Goal: Task Accomplishment & Management: Manage account settings

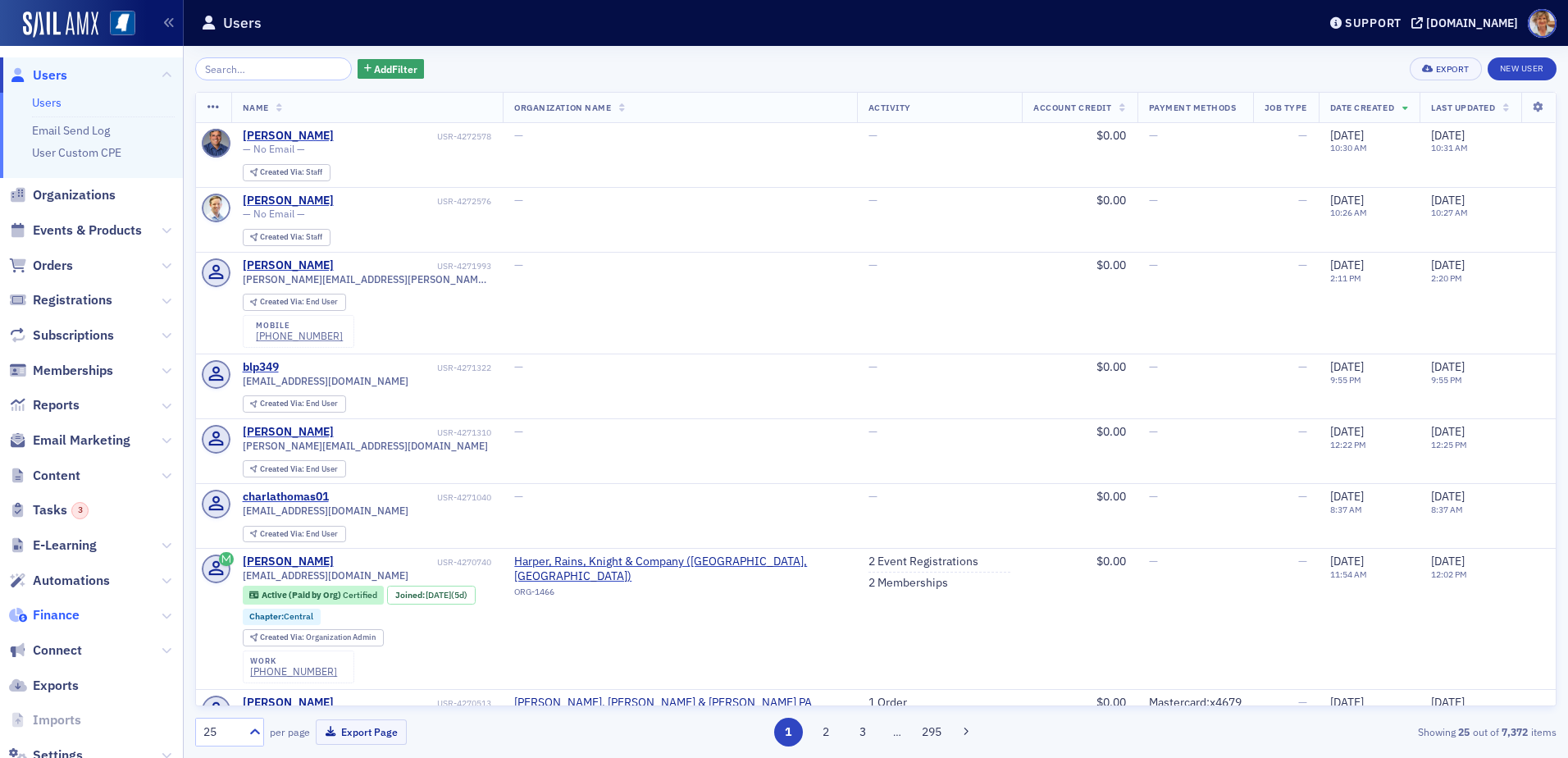
click at [61, 613] on span "Finance" at bounding box center [57, 615] width 47 height 18
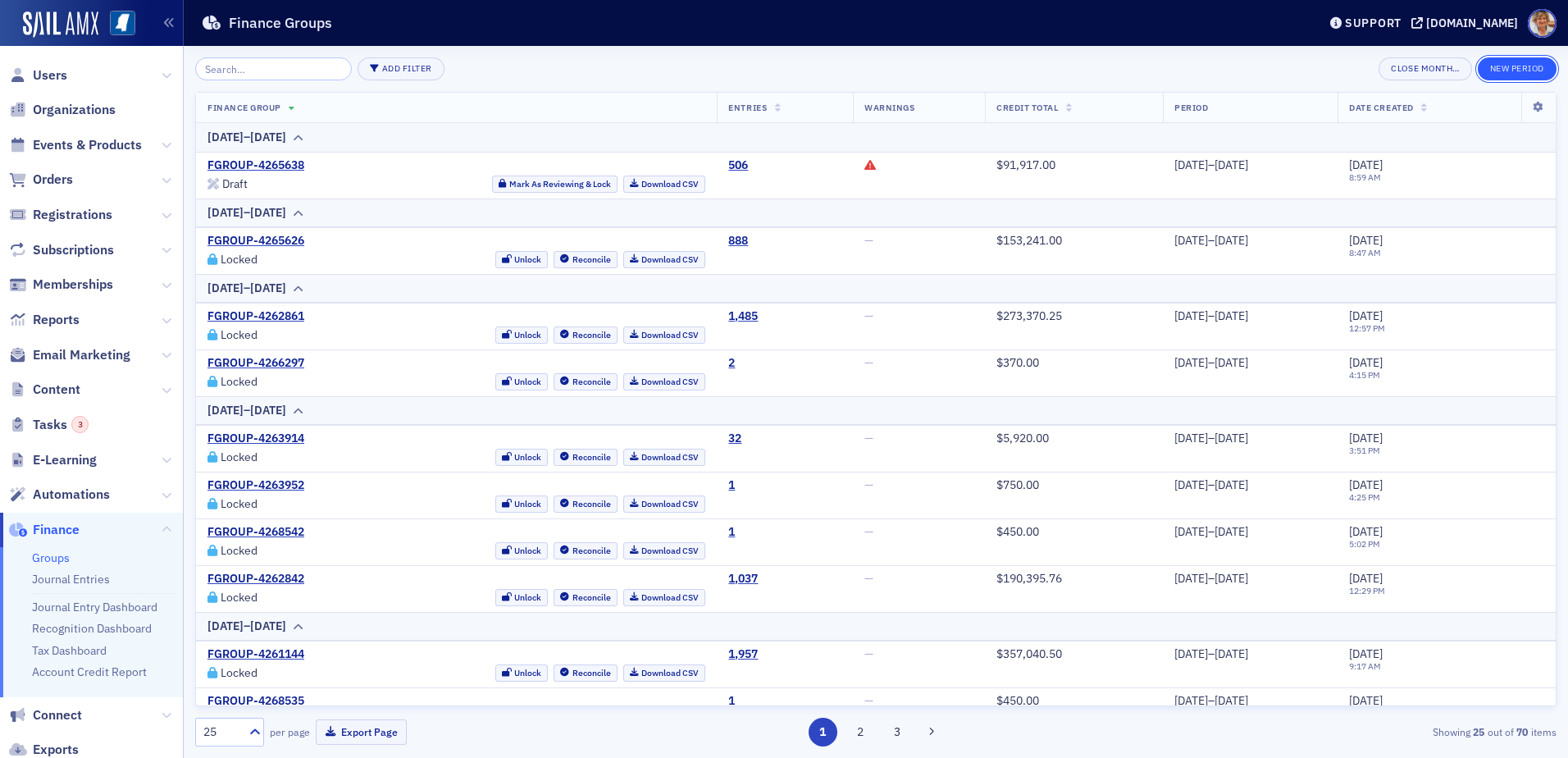
click at [1502, 73] on button "New Period" at bounding box center [1518, 69] width 79 height 23
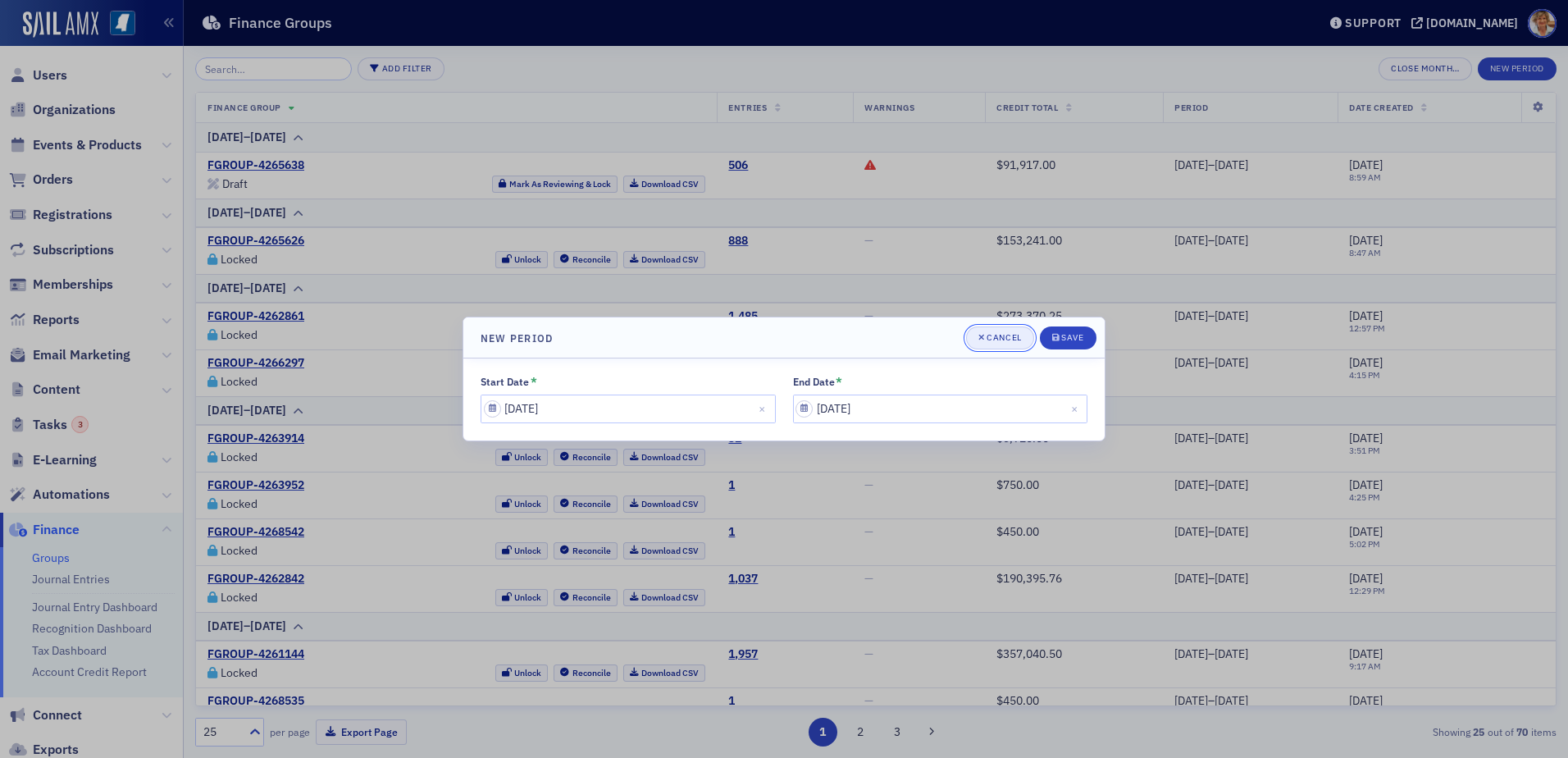
click at [995, 335] on div "Cancel" at bounding box center [1004, 338] width 34 height 9
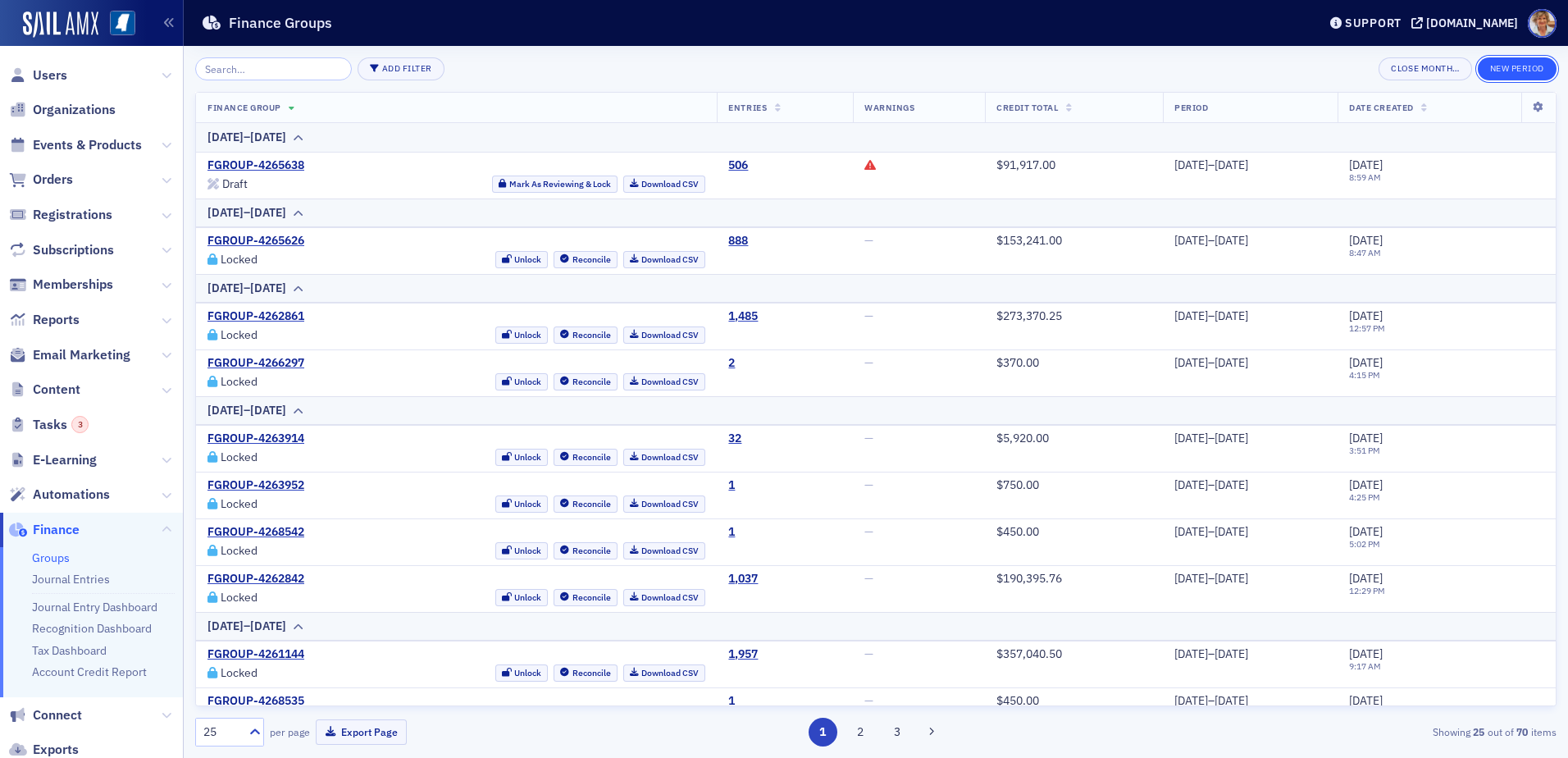
click at [1502, 68] on button "New Period" at bounding box center [1518, 69] width 79 height 23
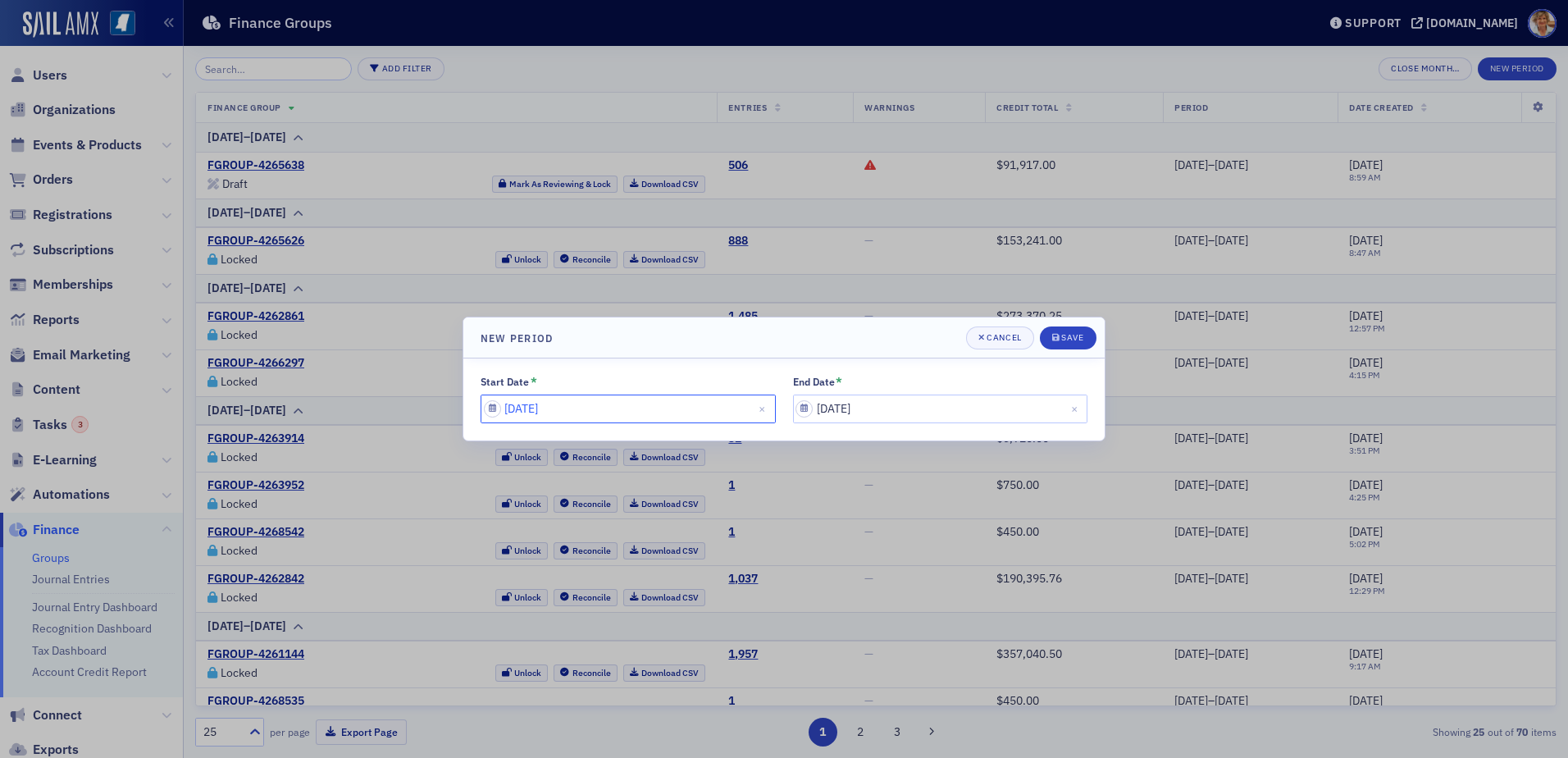
select select "7"
select select "2025"
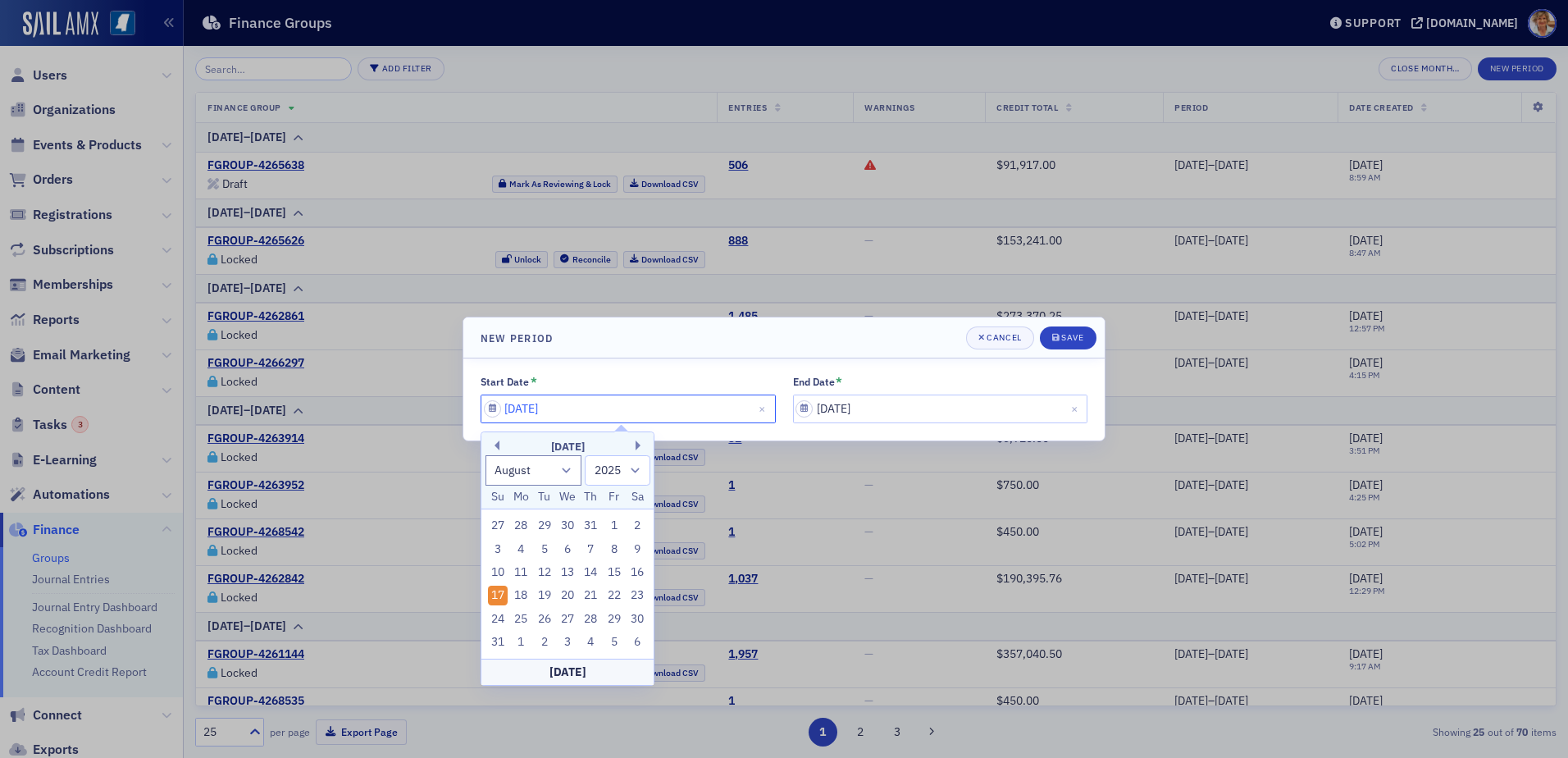
click at [592, 406] on input "[DATE]" at bounding box center [628, 409] width 296 height 29
click at [635, 551] on div "9" at bounding box center [637, 550] width 20 height 20
type input "[DATE]"
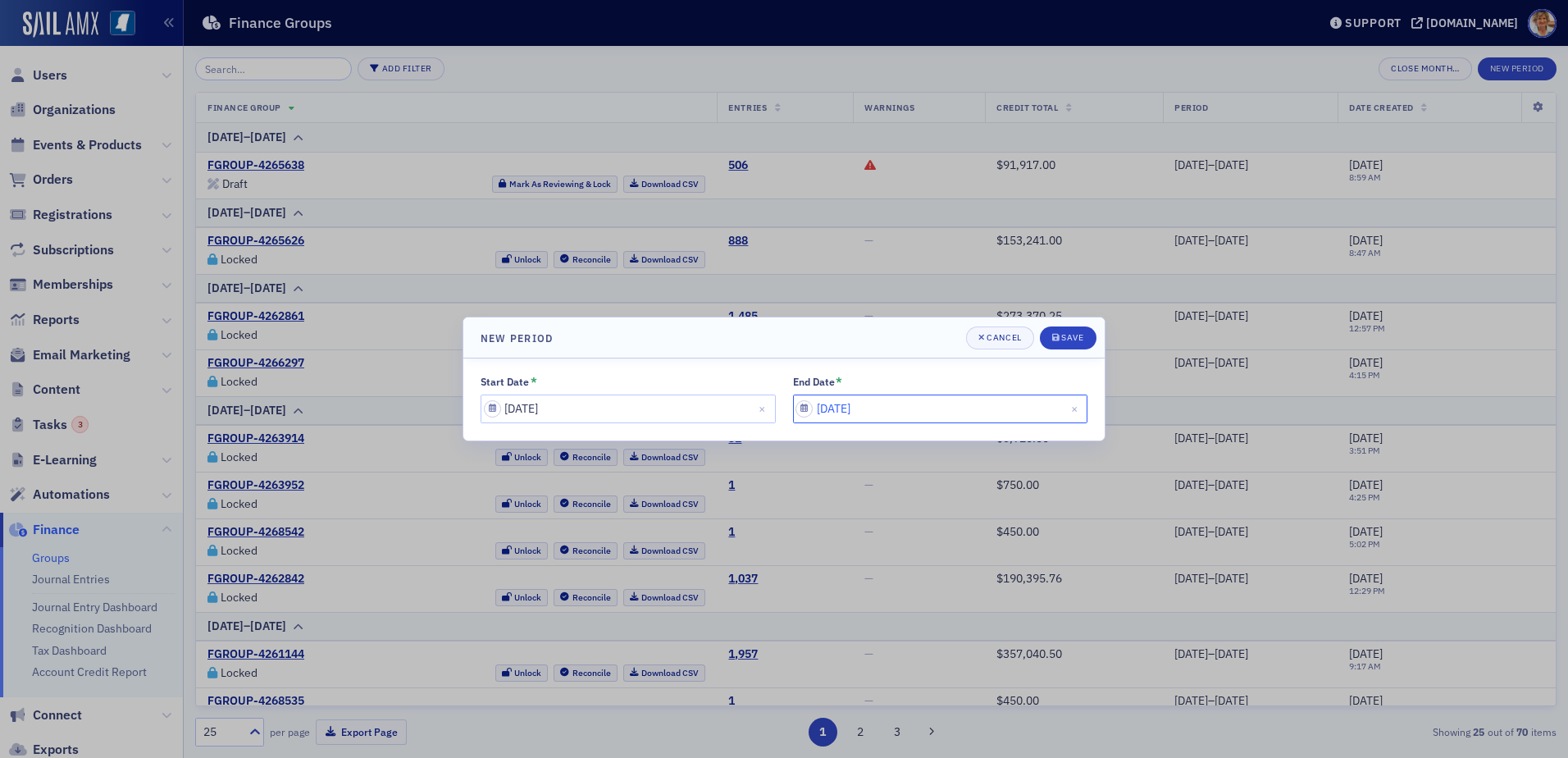
select select "7"
select select "2025"
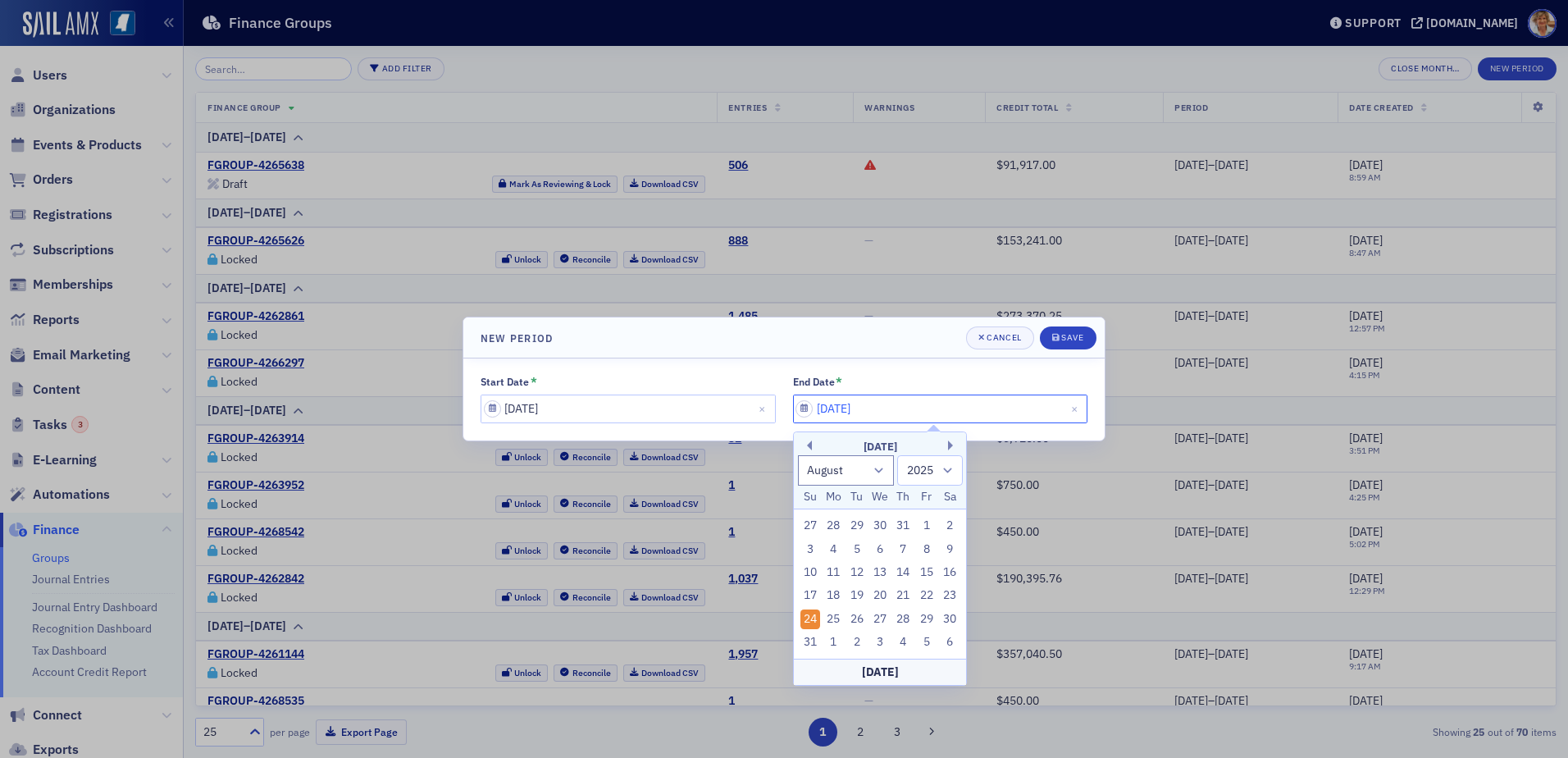
click at [805, 417] on input "[DATE]" at bounding box center [941, 409] width 296 height 29
click at [949, 576] on div "16" at bounding box center [950, 572] width 20 height 20
type input "[DATE]"
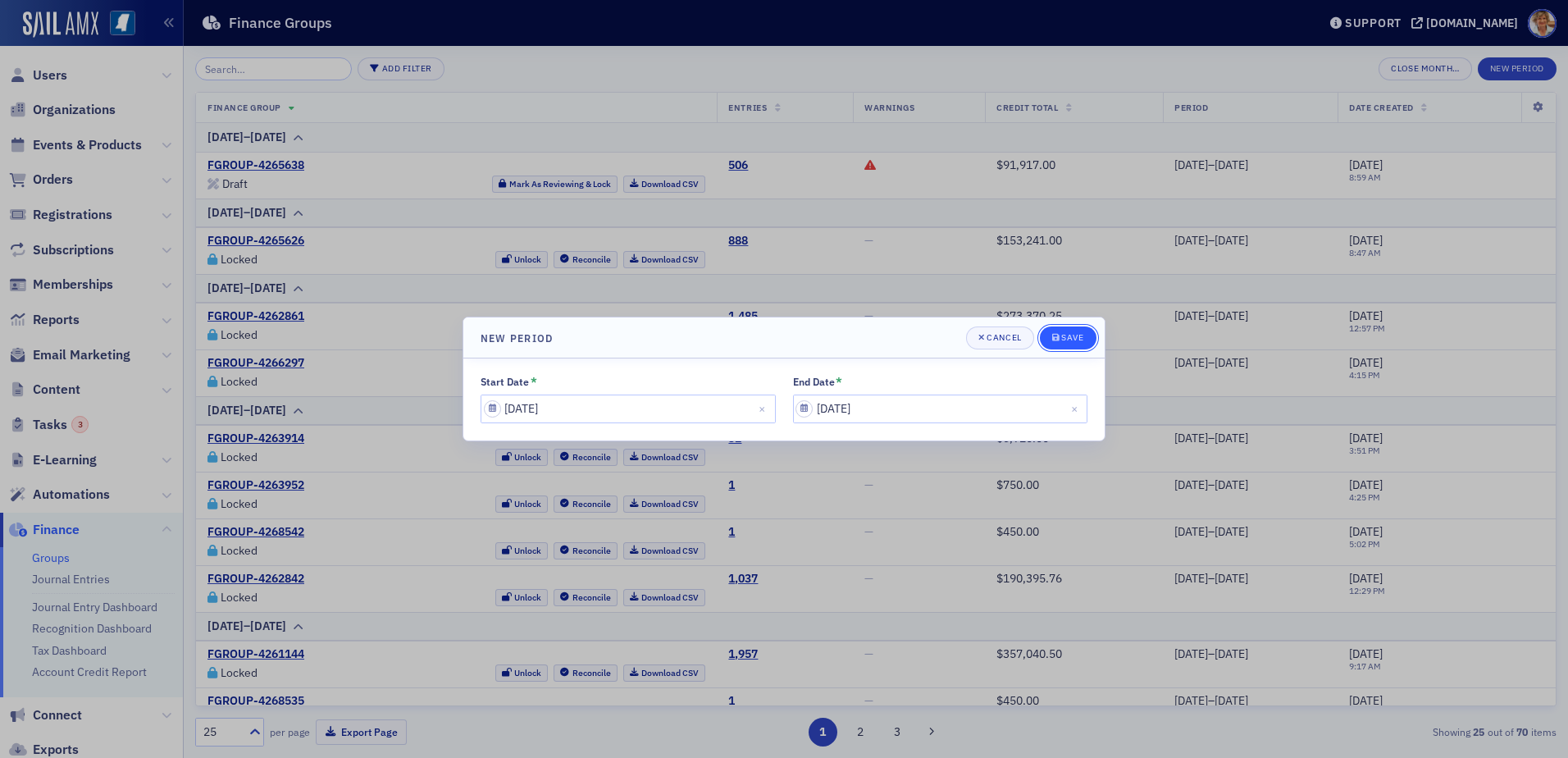
click at [1087, 339] on button "Save" at bounding box center [1068, 338] width 57 height 23
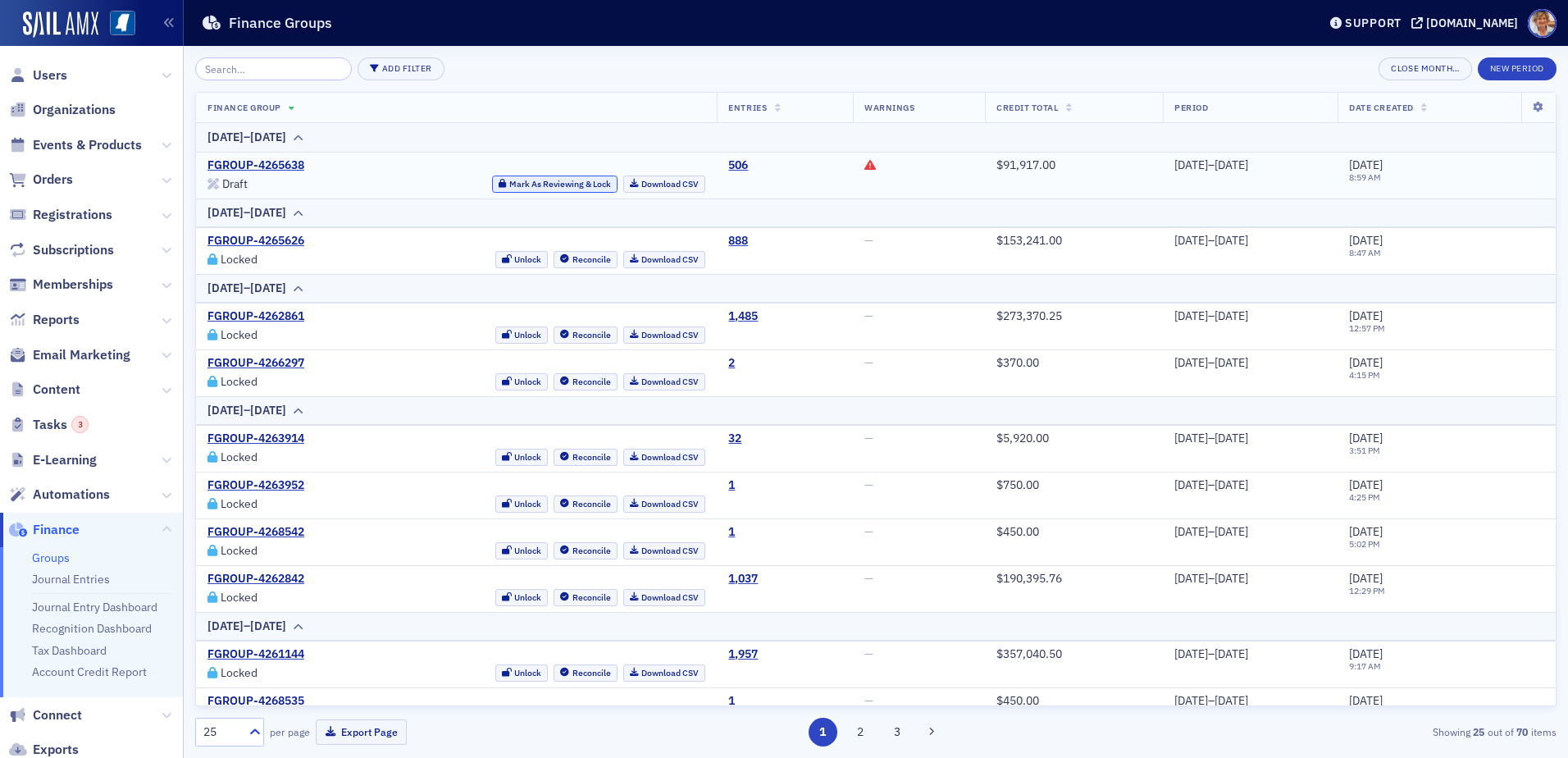
click at [523, 183] on button "Mark As Reviewing & Lock" at bounding box center [555, 183] width 126 height 17
click at [645, 187] on link "Download CSV" at bounding box center [665, 183] width 83 height 17
click at [1499, 60] on button "New Period" at bounding box center [1518, 69] width 79 height 23
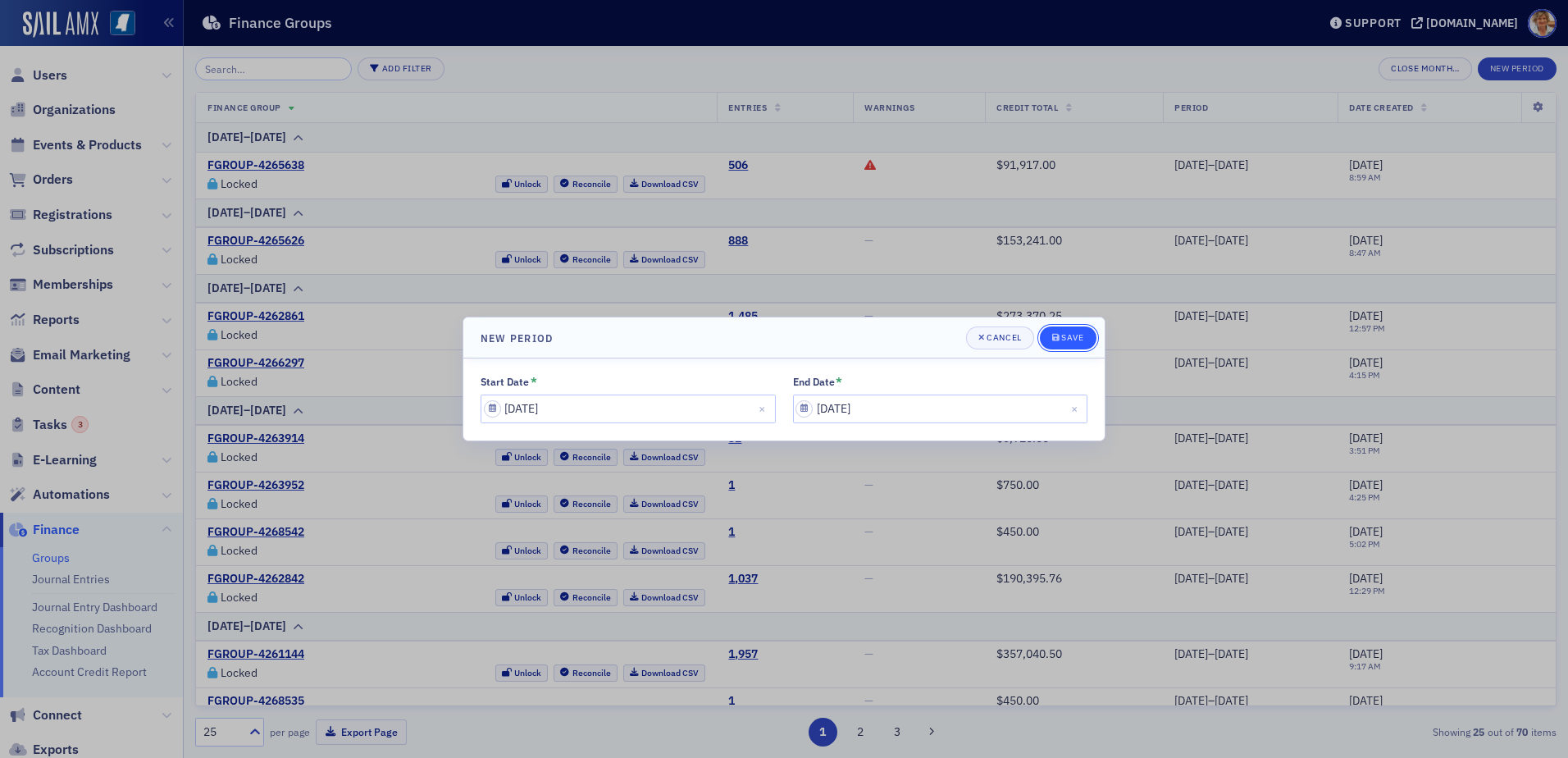
click at [1067, 333] on div "Save" at bounding box center [1072, 338] width 22 height 9
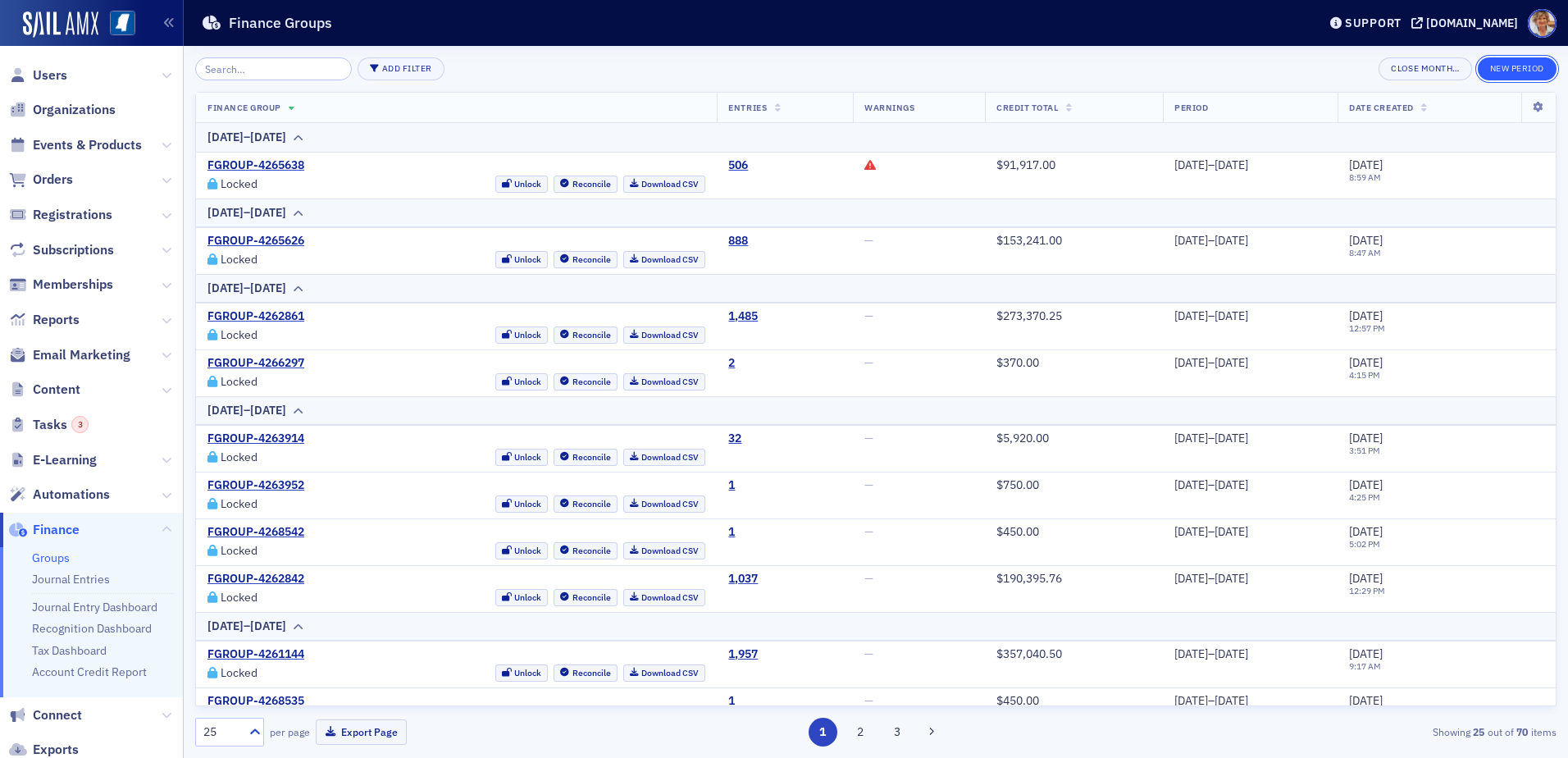
click at [1519, 66] on button "New Period" at bounding box center [1518, 69] width 79 height 23
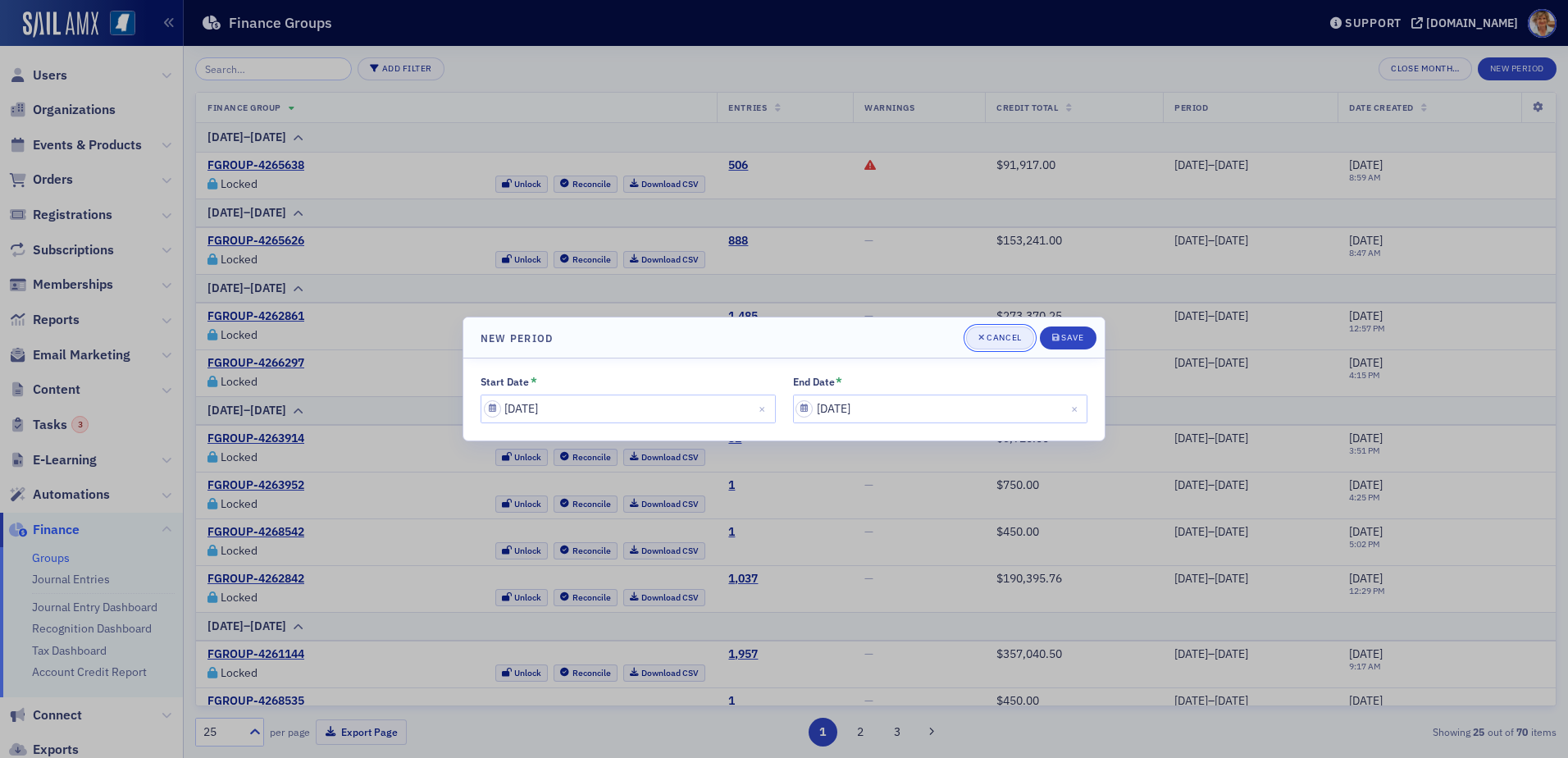
click at [1003, 341] on div "Cancel" at bounding box center [1004, 338] width 34 height 9
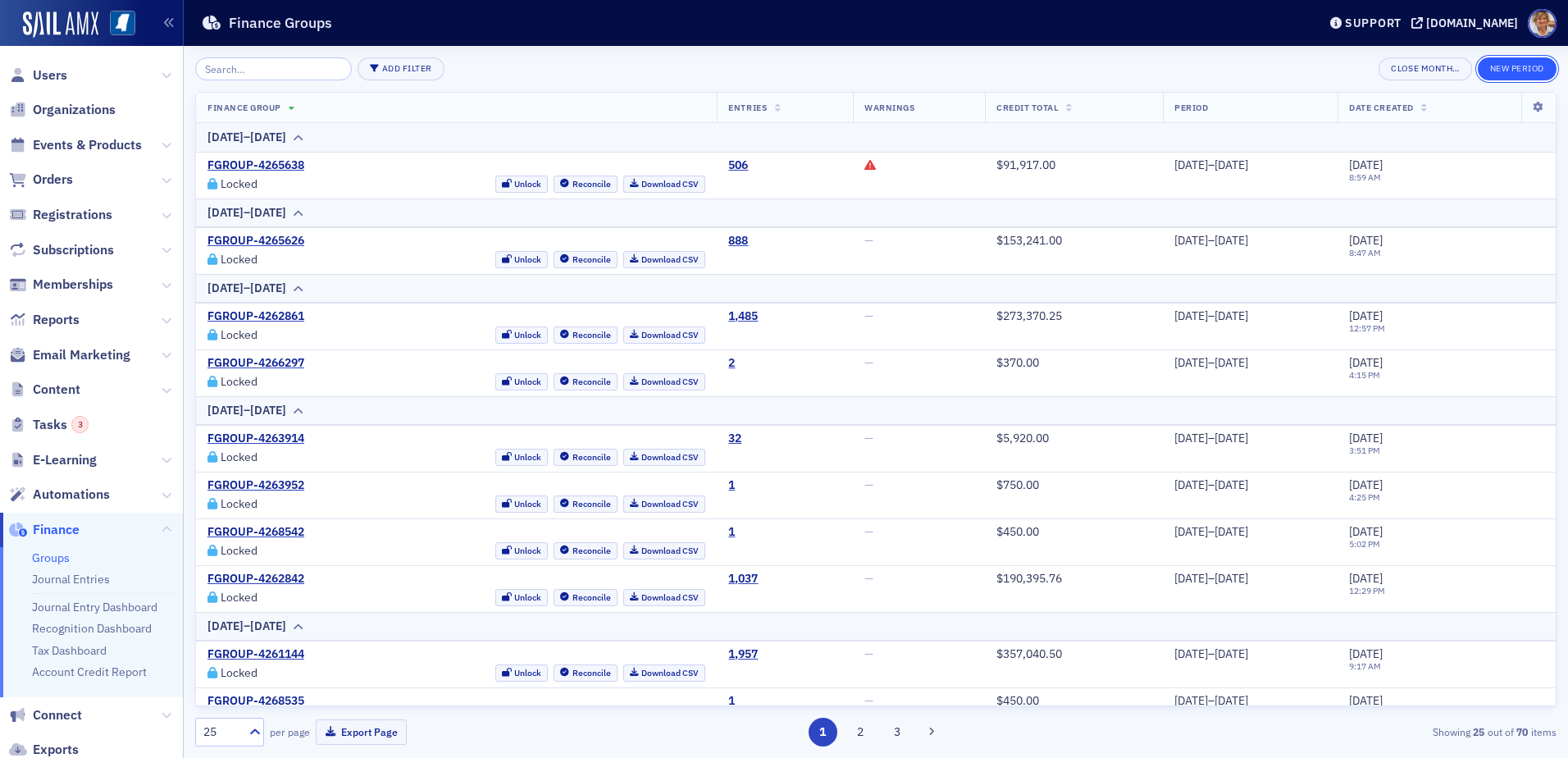
click at [1508, 68] on button "New Period" at bounding box center [1518, 69] width 79 height 23
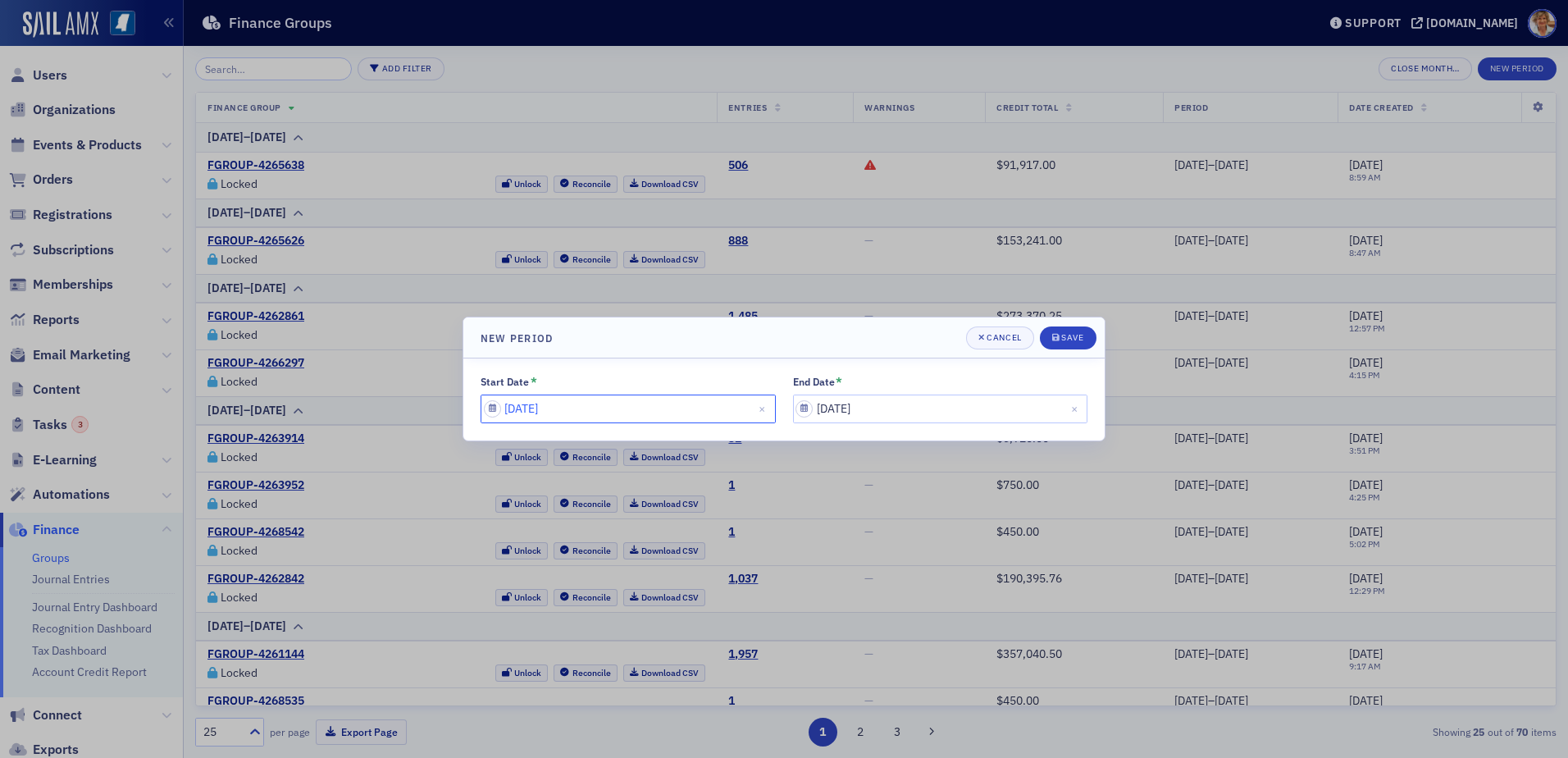
select select "7"
select select "2025"
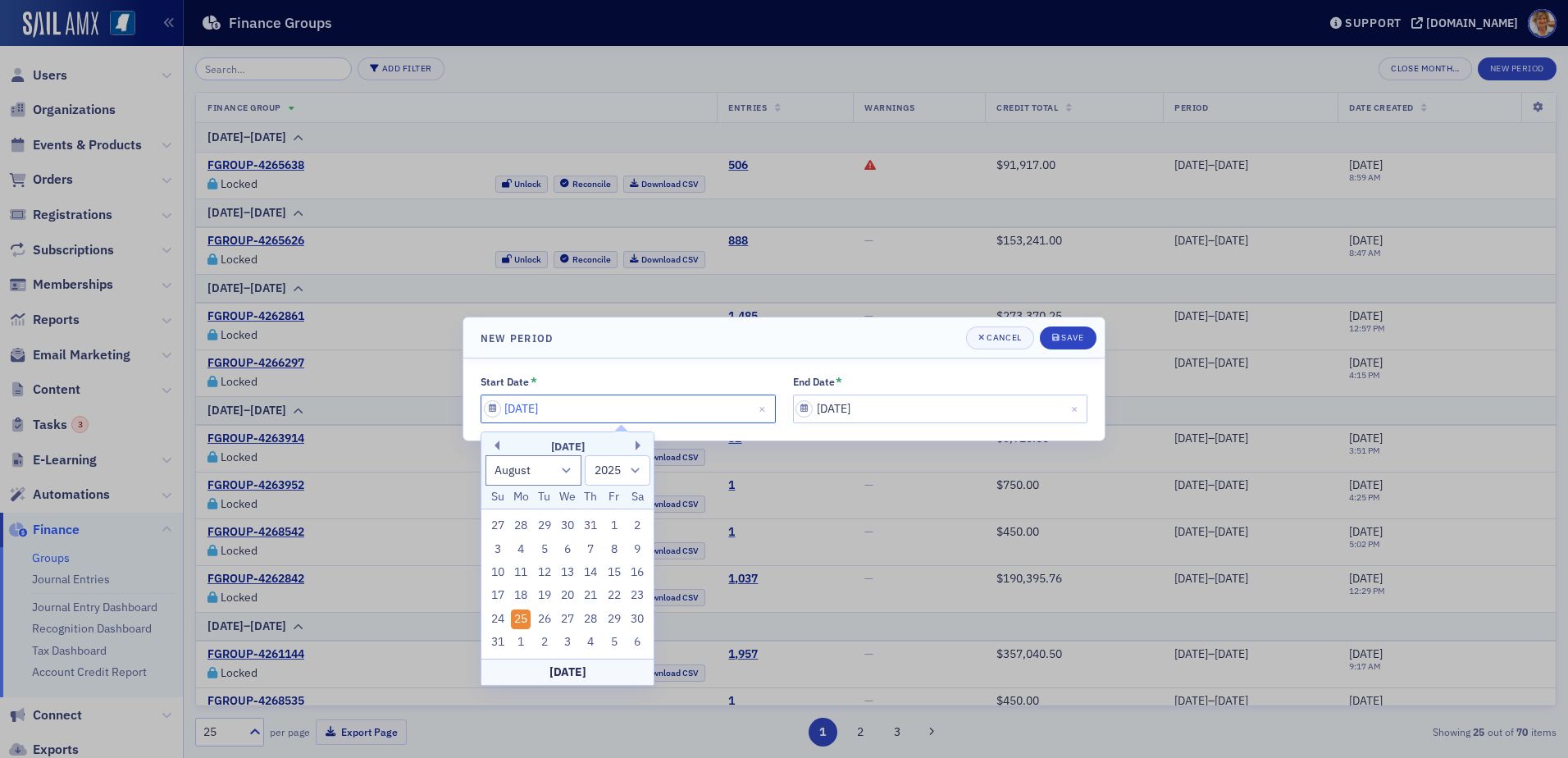
click at [613, 410] on input "[DATE]" at bounding box center [628, 409] width 296 height 29
click at [494, 596] on div "17" at bounding box center [498, 595] width 20 height 20
type input "[DATE]"
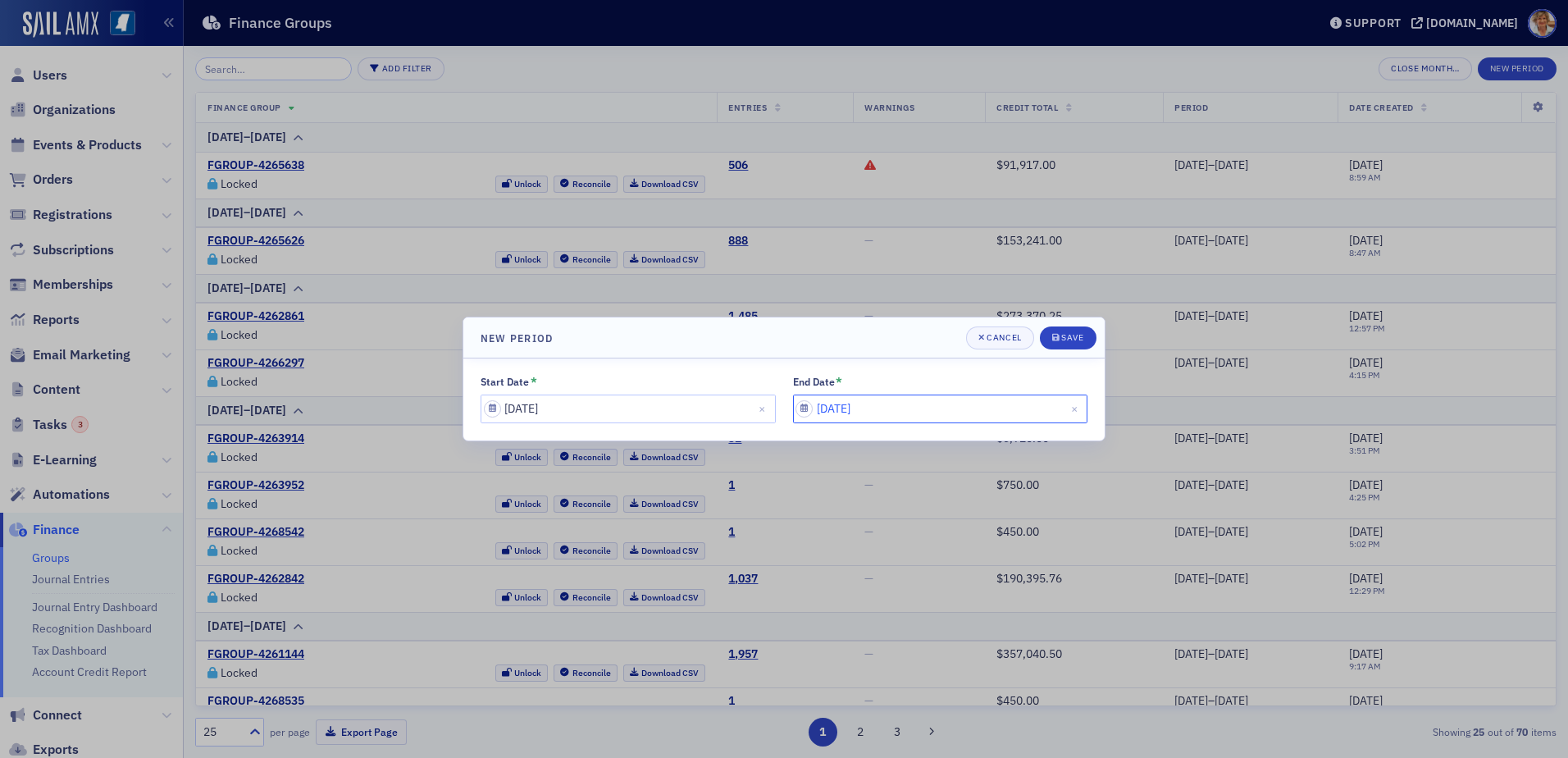
click at [804, 414] on input "[DATE]" at bounding box center [941, 409] width 296 height 29
select select "8"
select select "2025"
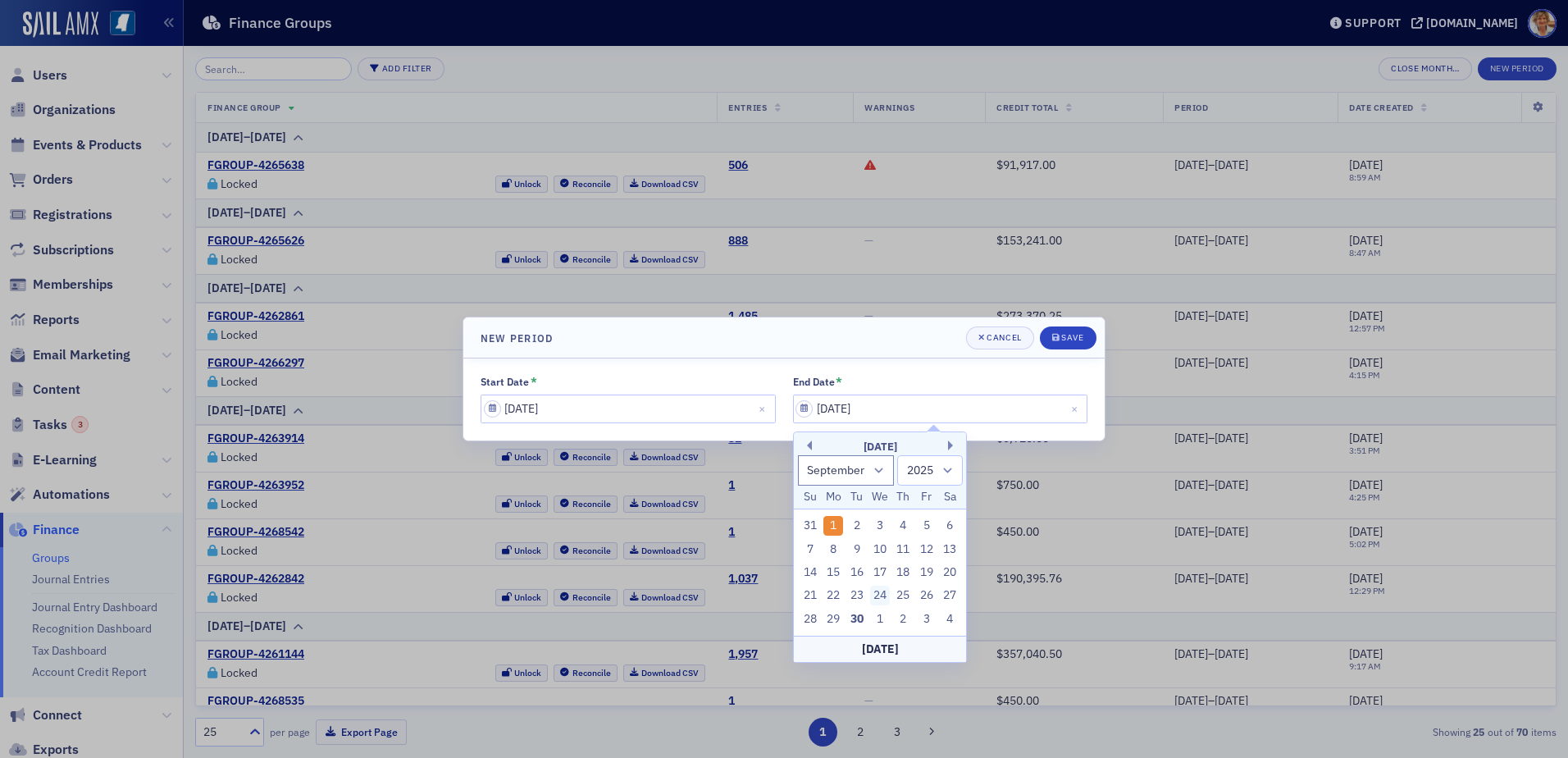
click at [881, 597] on div "24" at bounding box center [881, 595] width 20 height 20
type input "[DATE]"
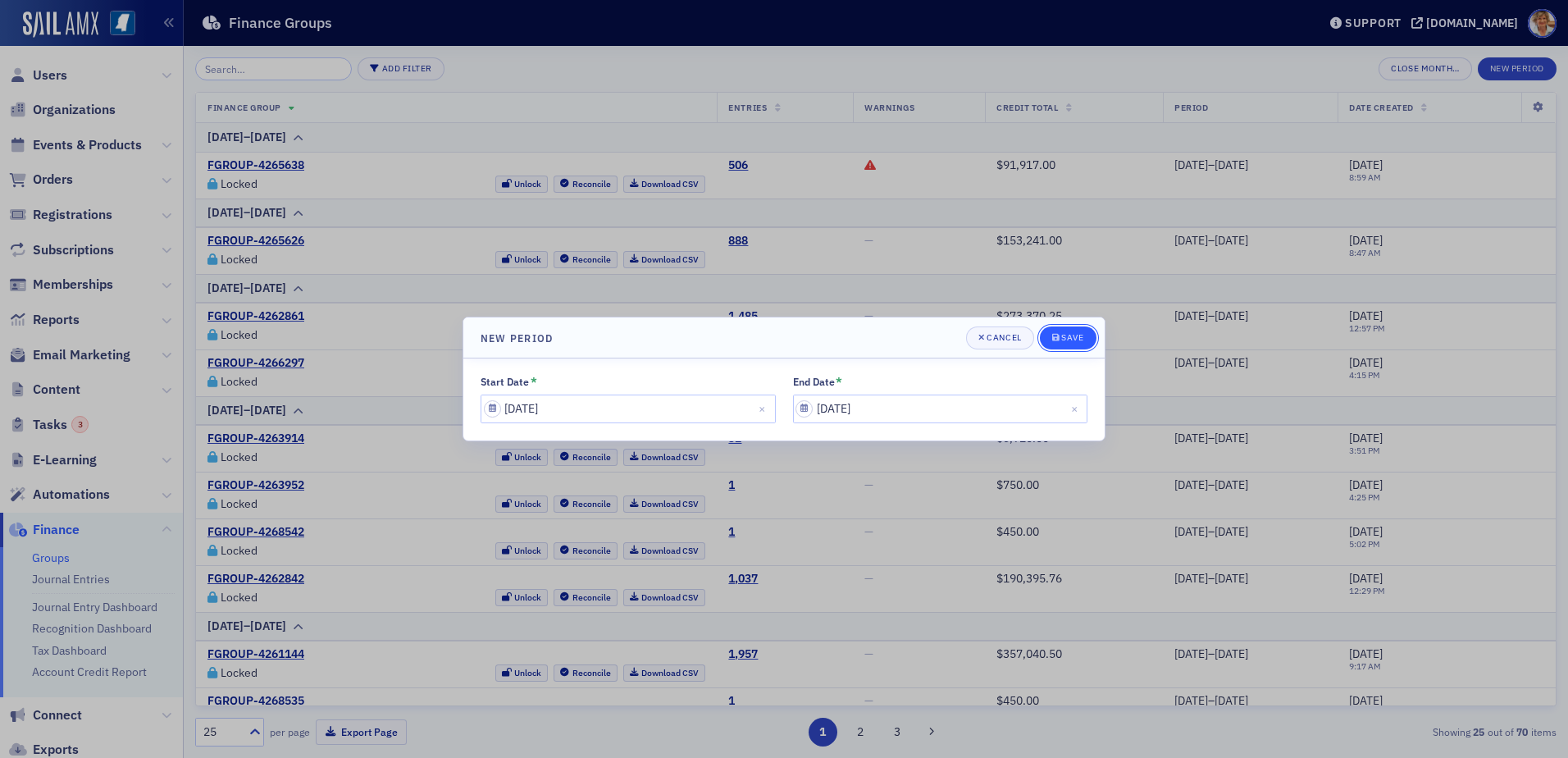
click at [1074, 333] on div "Save" at bounding box center [1072, 338] width 22 height 9
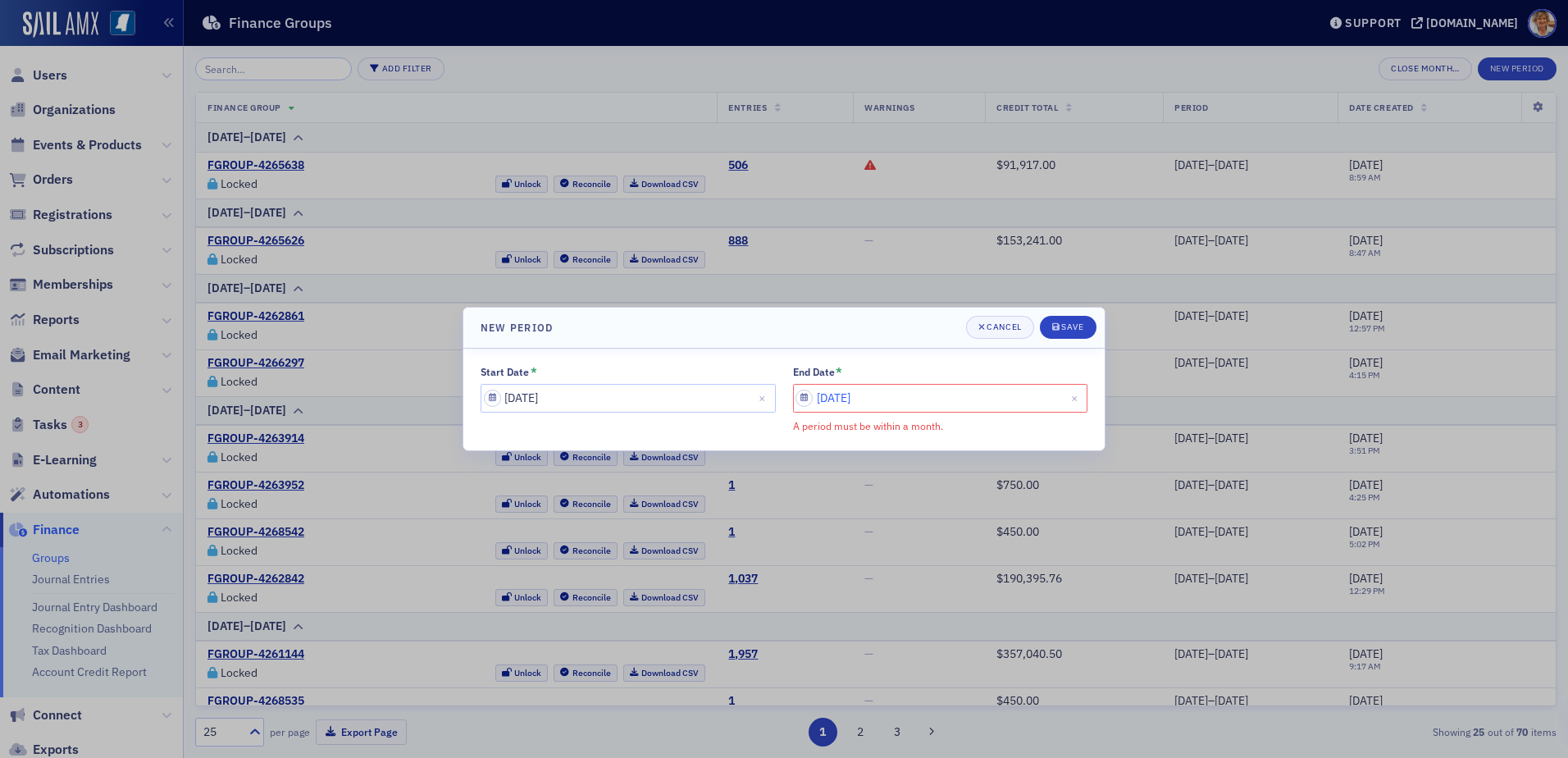
click at [917, 401] on input "[DATE]" at bounding box center [941, 398] width 296 height 29
select select "8"
select select "2025"
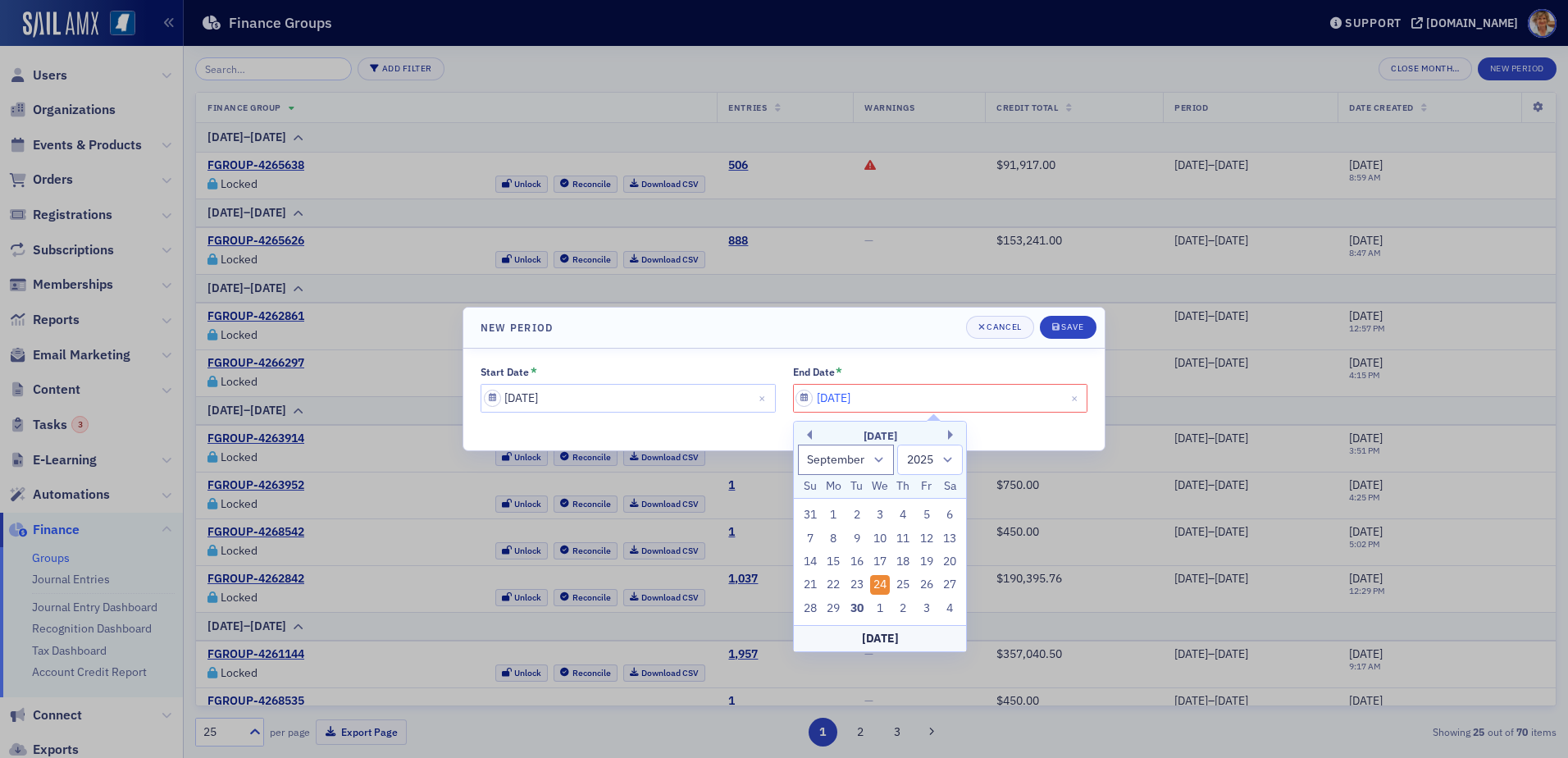
click at [806, 407] on input "[DATE]" at bounding box center [941, 398] width 296 height 29
click at [883, 400] on input "[DATE]" at bounding box center [941, 398] width 296 height 29
type input "0"
click at [814, 427] on div "[DATE] January February March April May June July August September October Nove…" at bounding box center [881, 460] width 173 height 77
click at [812, 435] on div "[DATE]" at bounding box center [881, 436] width 173 height 16
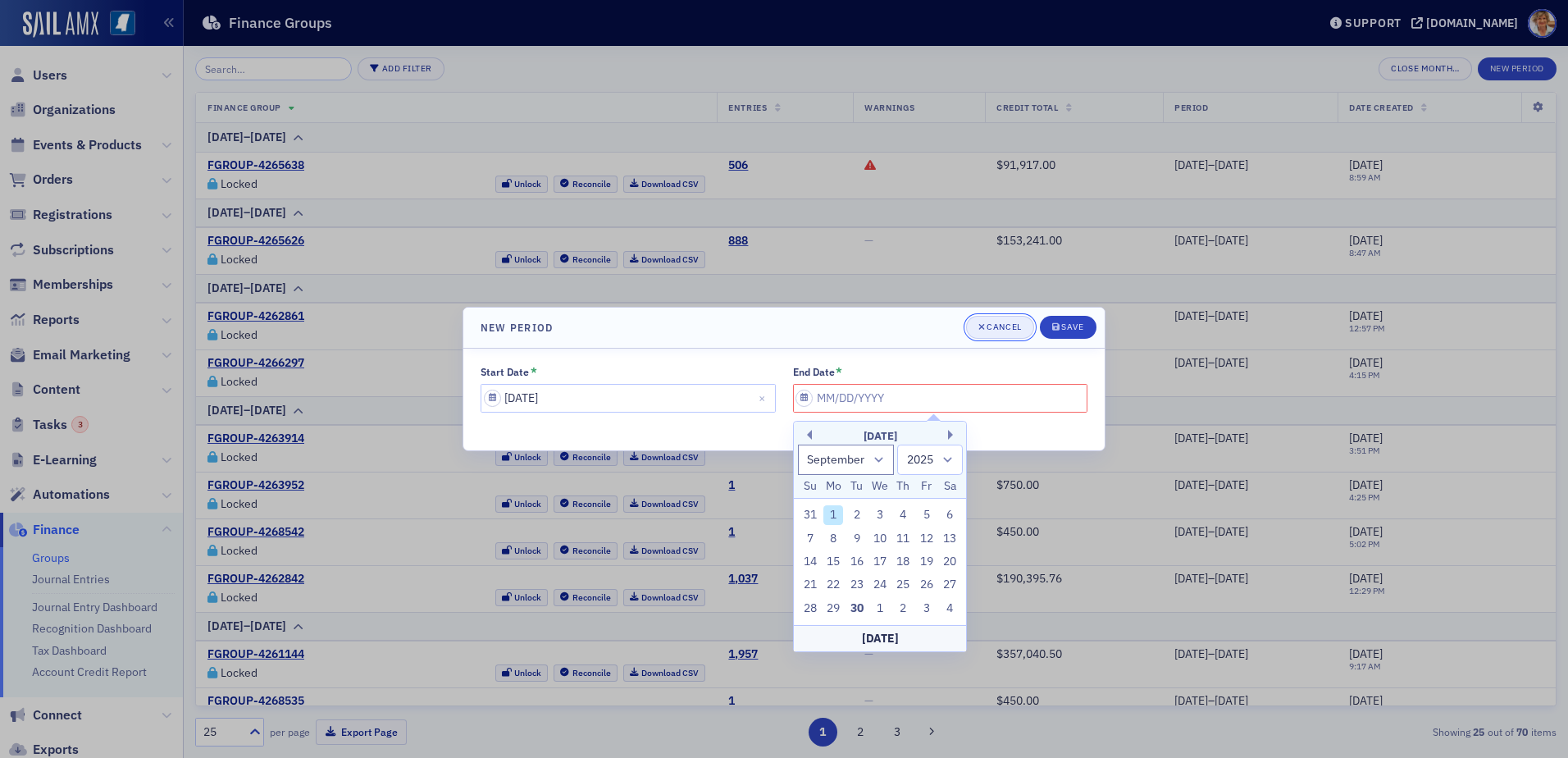
click at [1012, 326] on div "Cancel" at bounding box center [1004, 327] width 34 height 9
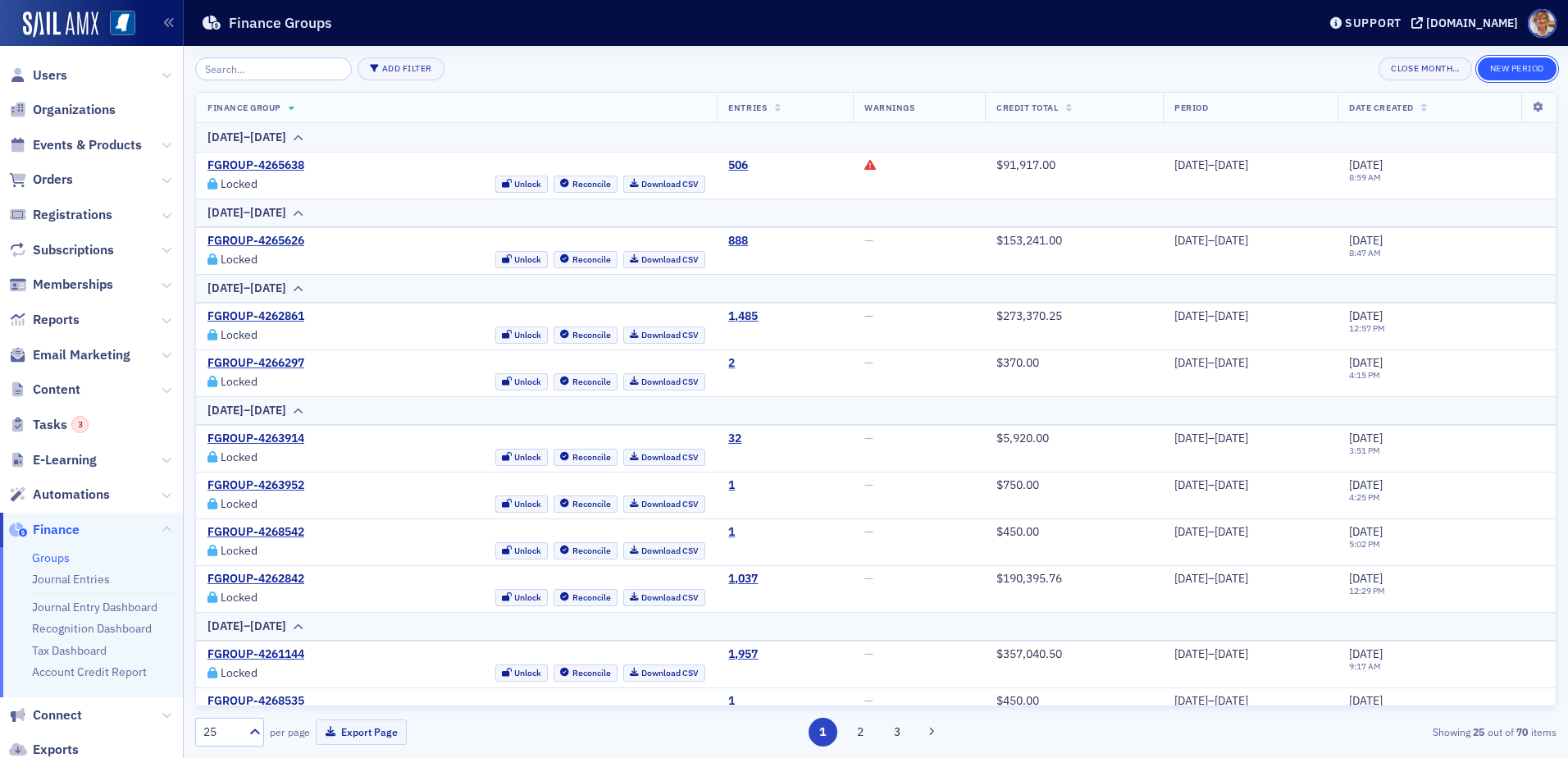
click at [1507, 71] on button "New Period" at bounding box center [1518, 69] width 79 height 23
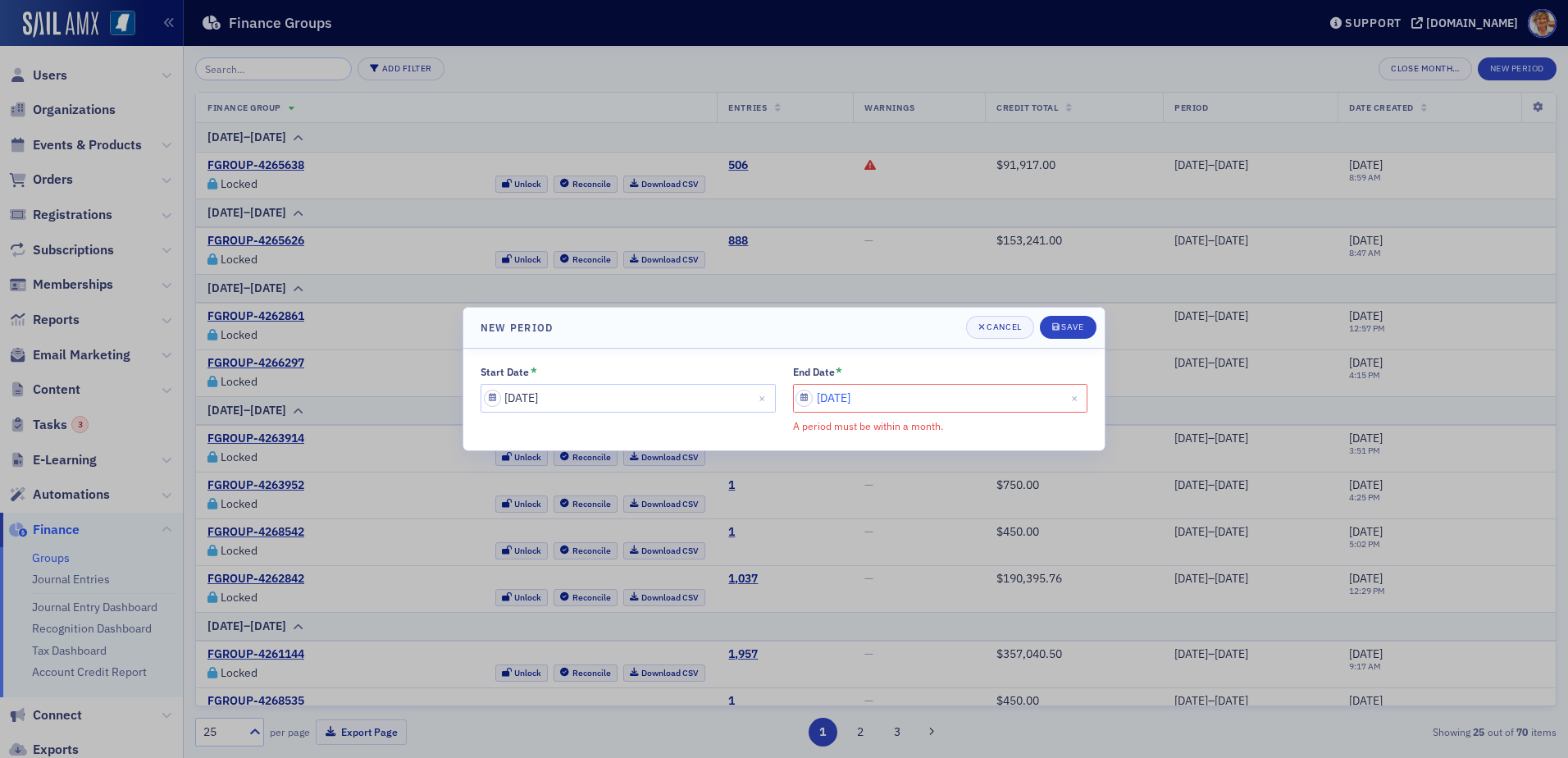
select select "8"
select select "2025"
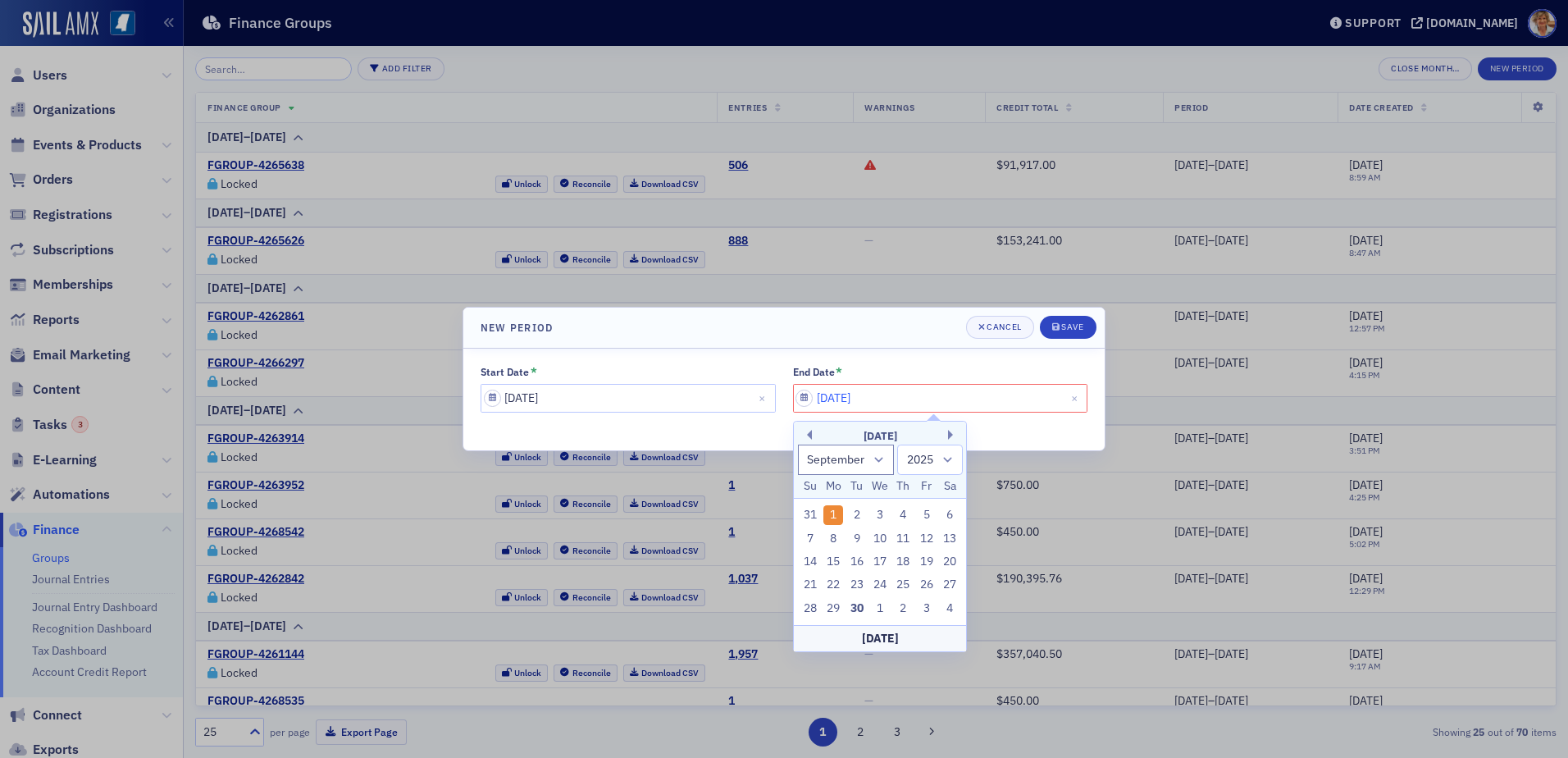
click at [927, 394] on input "[DATE]" at bounding box center [941, 398] width 296 height 29
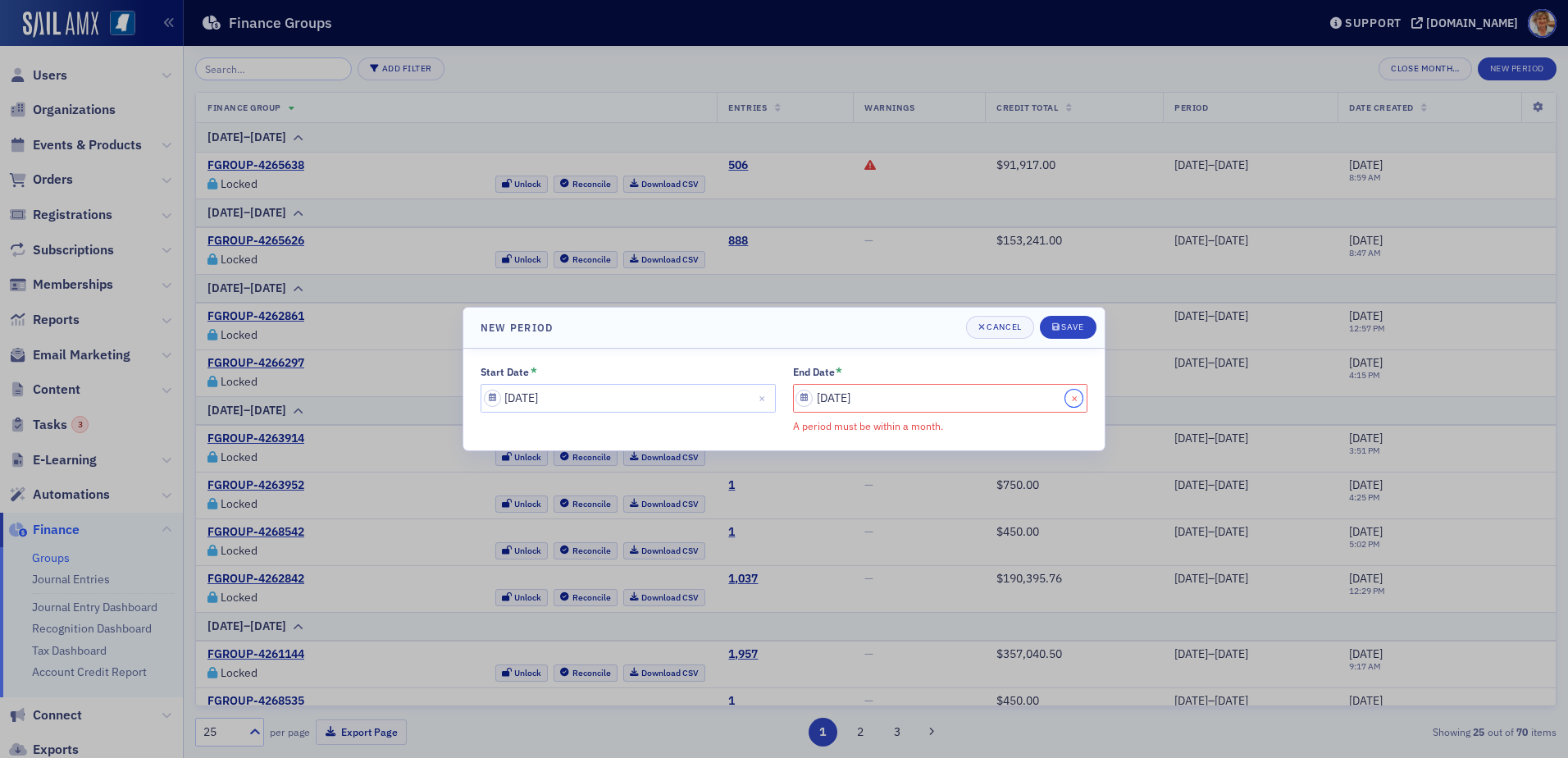
click at [1078, 398] on button "Close" at bounding box center [1076, 398] width 22 height 29
click at [910, 397] on input "End Date *" at bounding box center [941, 398] width 296 height 29
select select "8"
select select "2025"
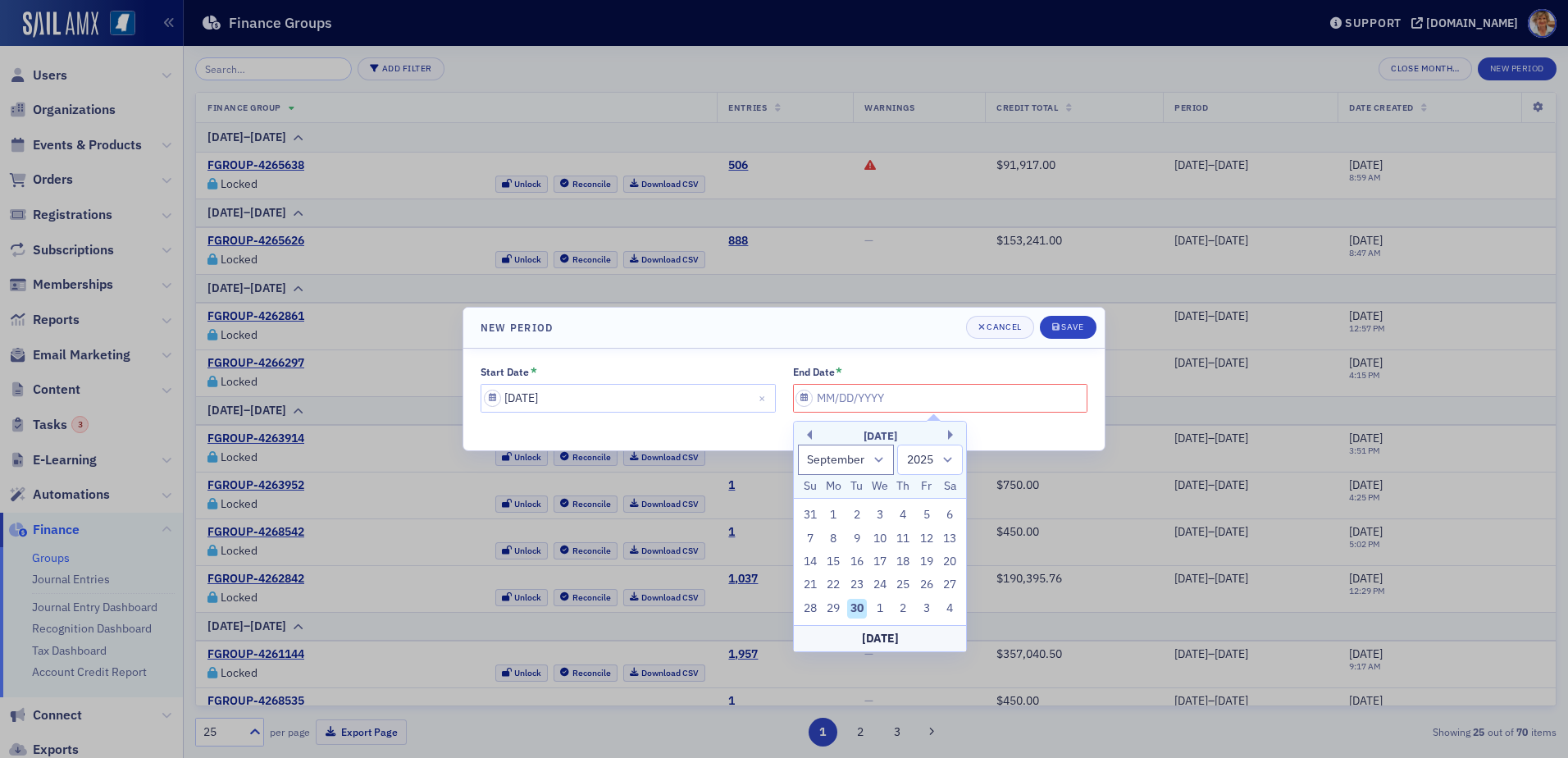
click at [812, 430] on div "[DATE]" at bounding box center [881, 436] width 173 height 16
click at [811, 429] on button "Previous Month" at bounding box center [807, 434] width 10 height 10
select select "7"
click at [811, 608] on div "24" at bounding box center [811, 608] width 20 height 20
type input "[DATE]"
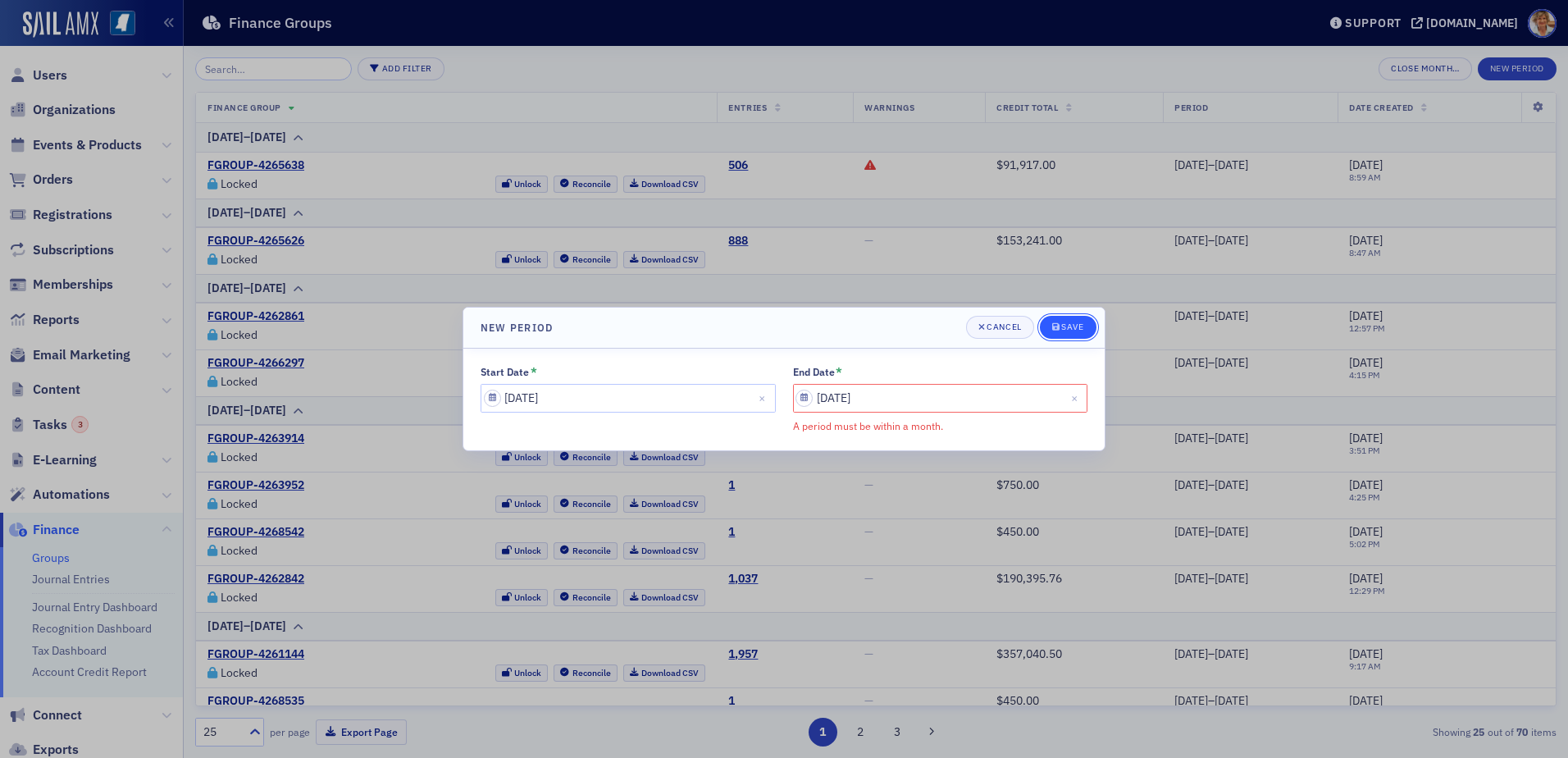
click at [1059, 327] on icon "submit" at bounding box center [1056, 327] width 7 height 7
select select "7"
select select "2025"
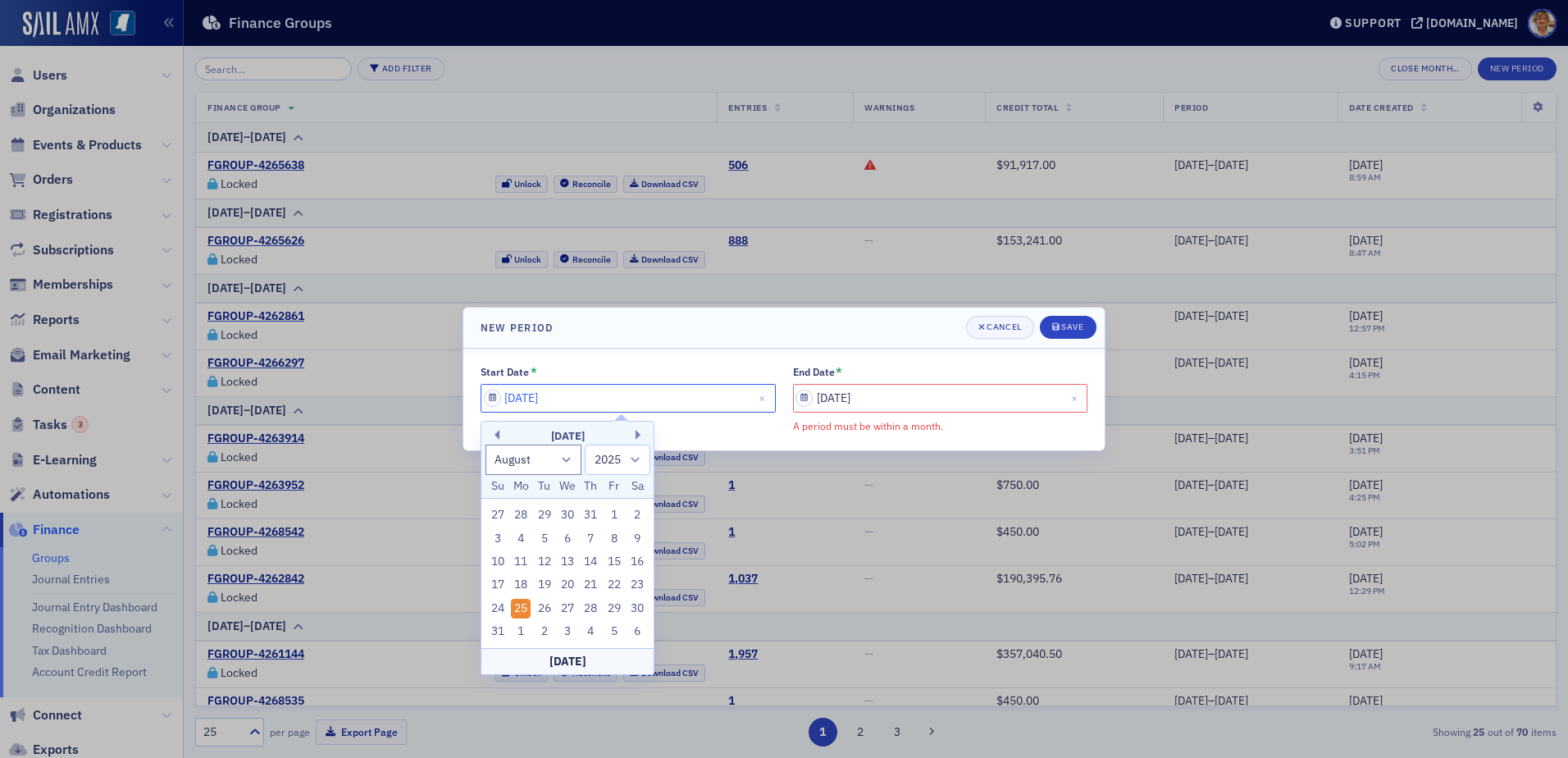
click at [591, 398] on input "[DATE]" at bounding box center [628, 398] width 296 height 29
click at [499, 584] on div "17" at bounding box center [498, 585] width 20 height 20
type input "[DATE]"
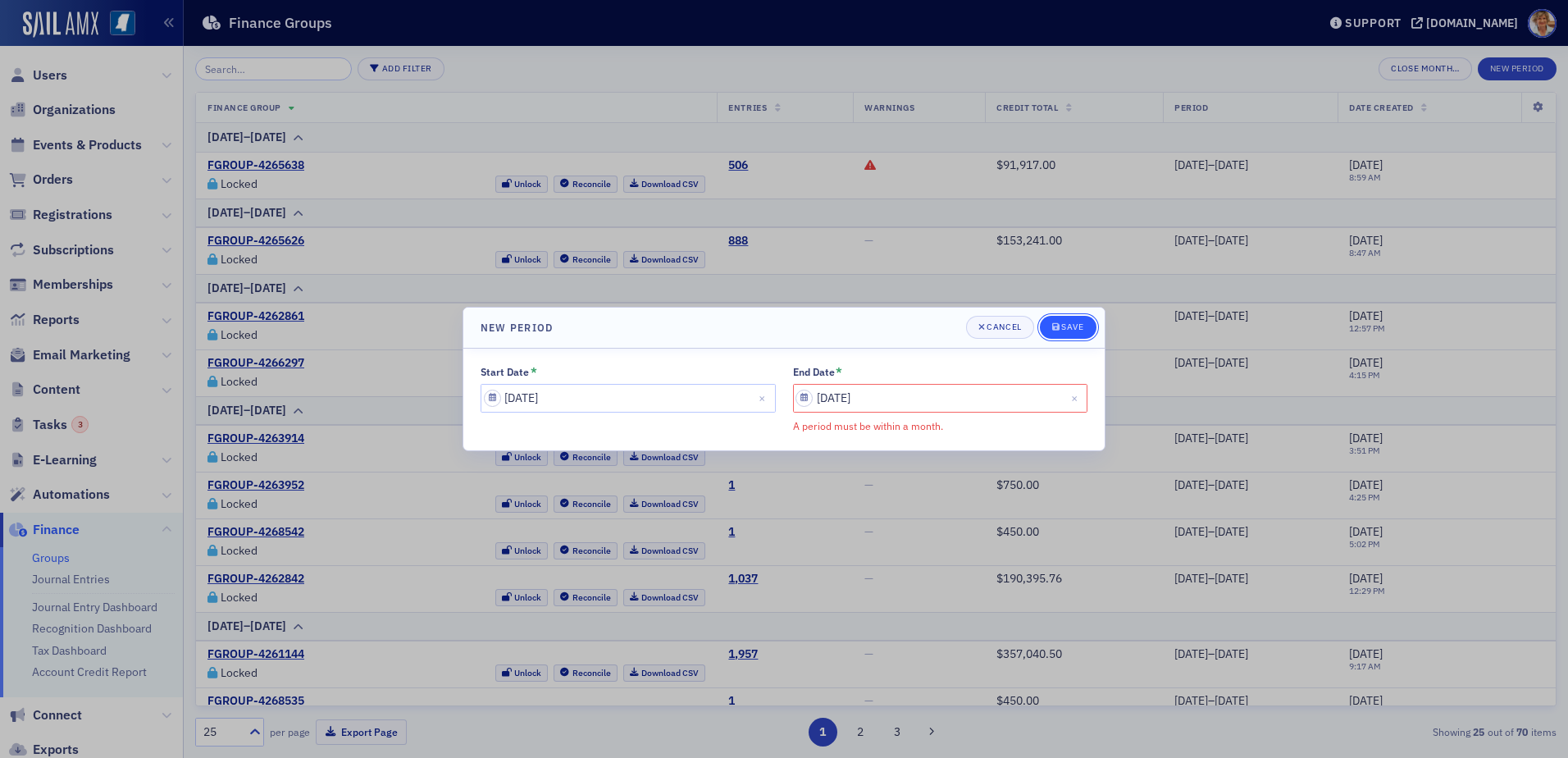
click at [1070, 331] on div "Save" at bounding box center [1072, 327] width 22 height 9
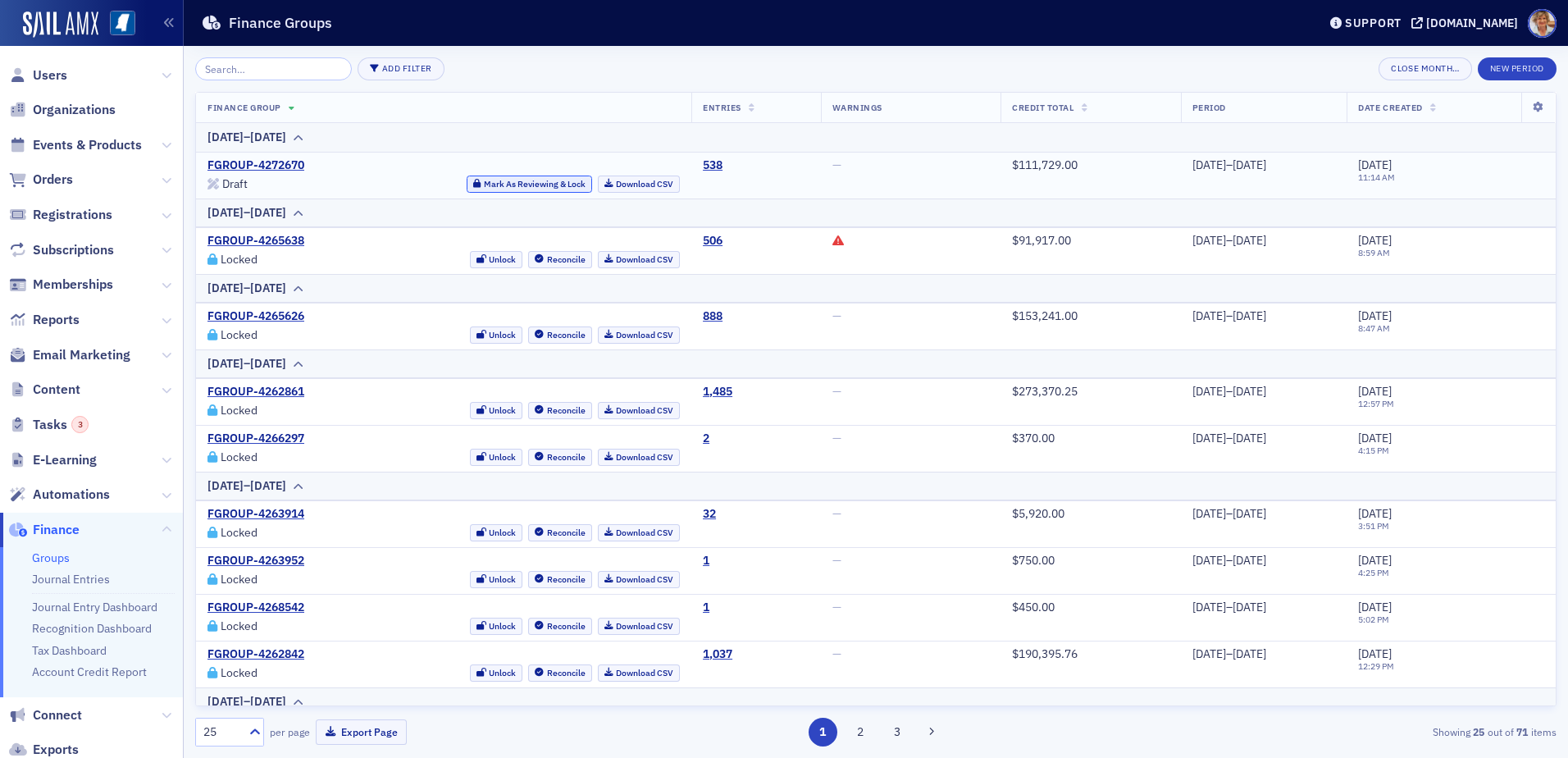
click at [515, 183] on button "Mark As Reviewing & Lock" at bounding box center [529, 183] width 126 height 17
click at [599, 185] on link "Download CSV" at bounding box center [640, 183] width 83 height 17
click at [1515, 65] on button "New Period" at bounding box center [1518, 69] width 79 height 23
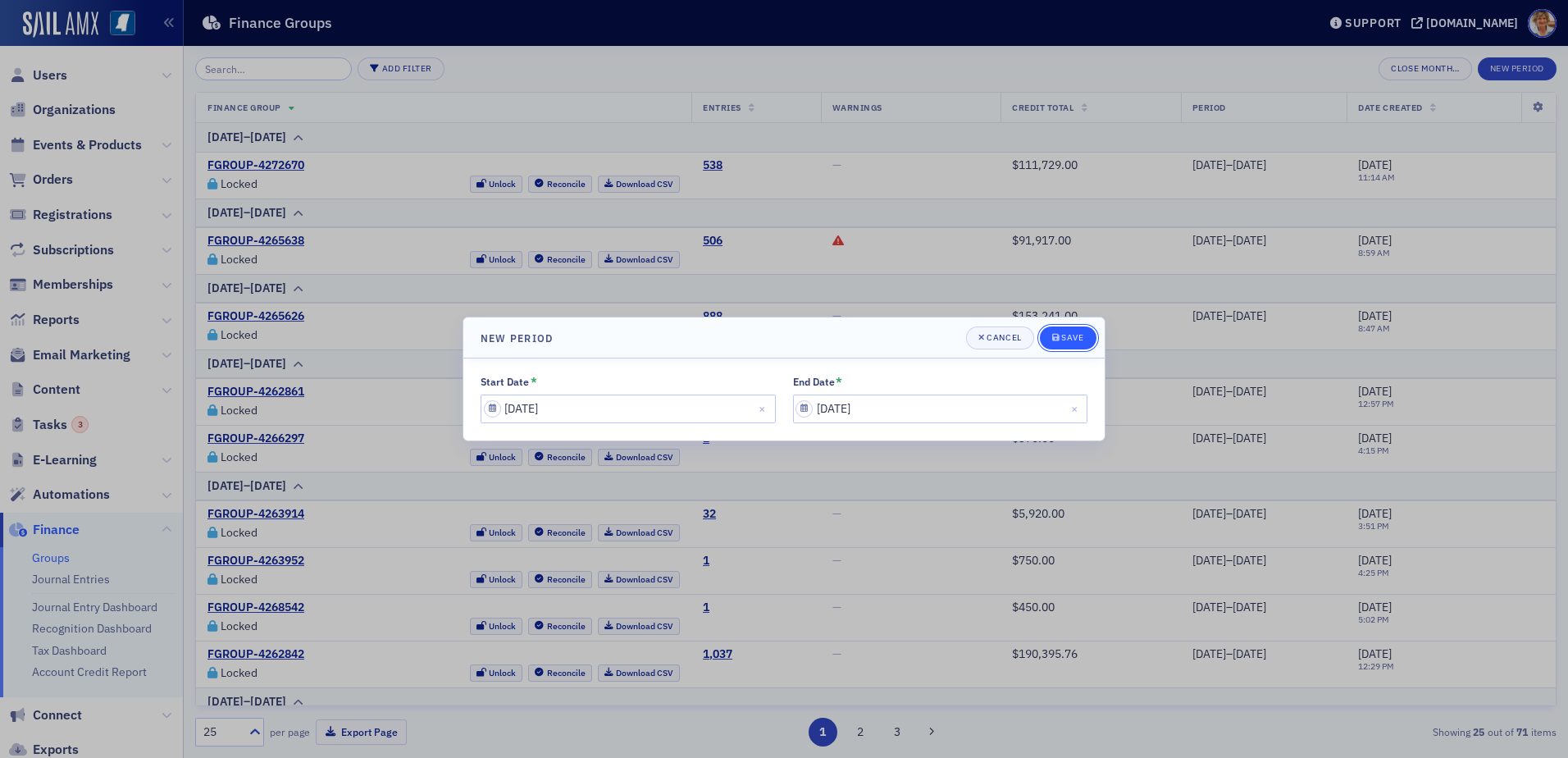
click at [1066, 339] on div "Save" at bounding box center [1072, 338] width 22 height 9
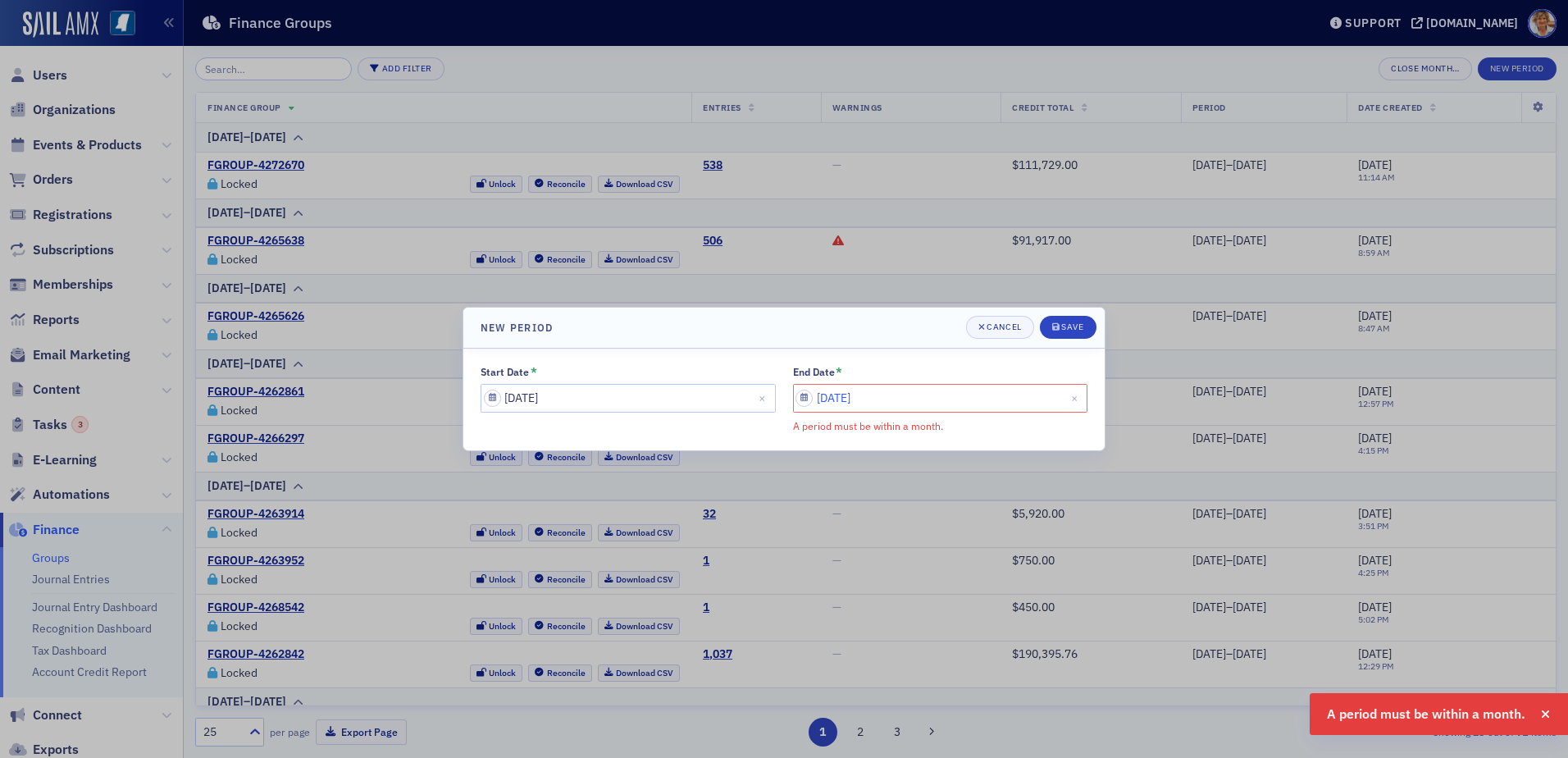
select select "8"
select select "2025"
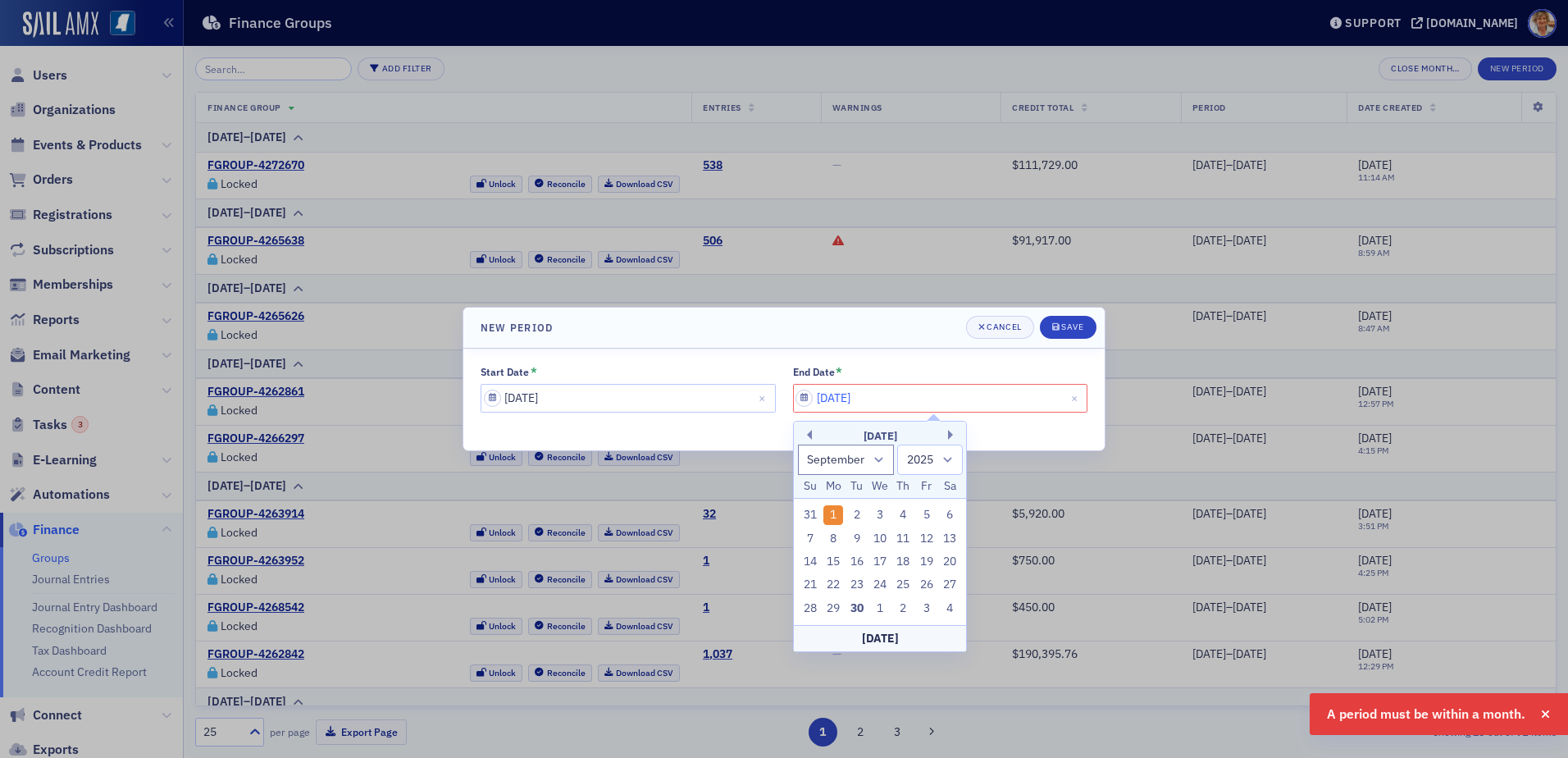
click at [906, 401] on input "[DATE]" at bounding box center [941, 398] width 296 height 29
click at [811, 436] on button "Previous Month" at bounding box center [807, 434] width 10 height 10
select select "7"
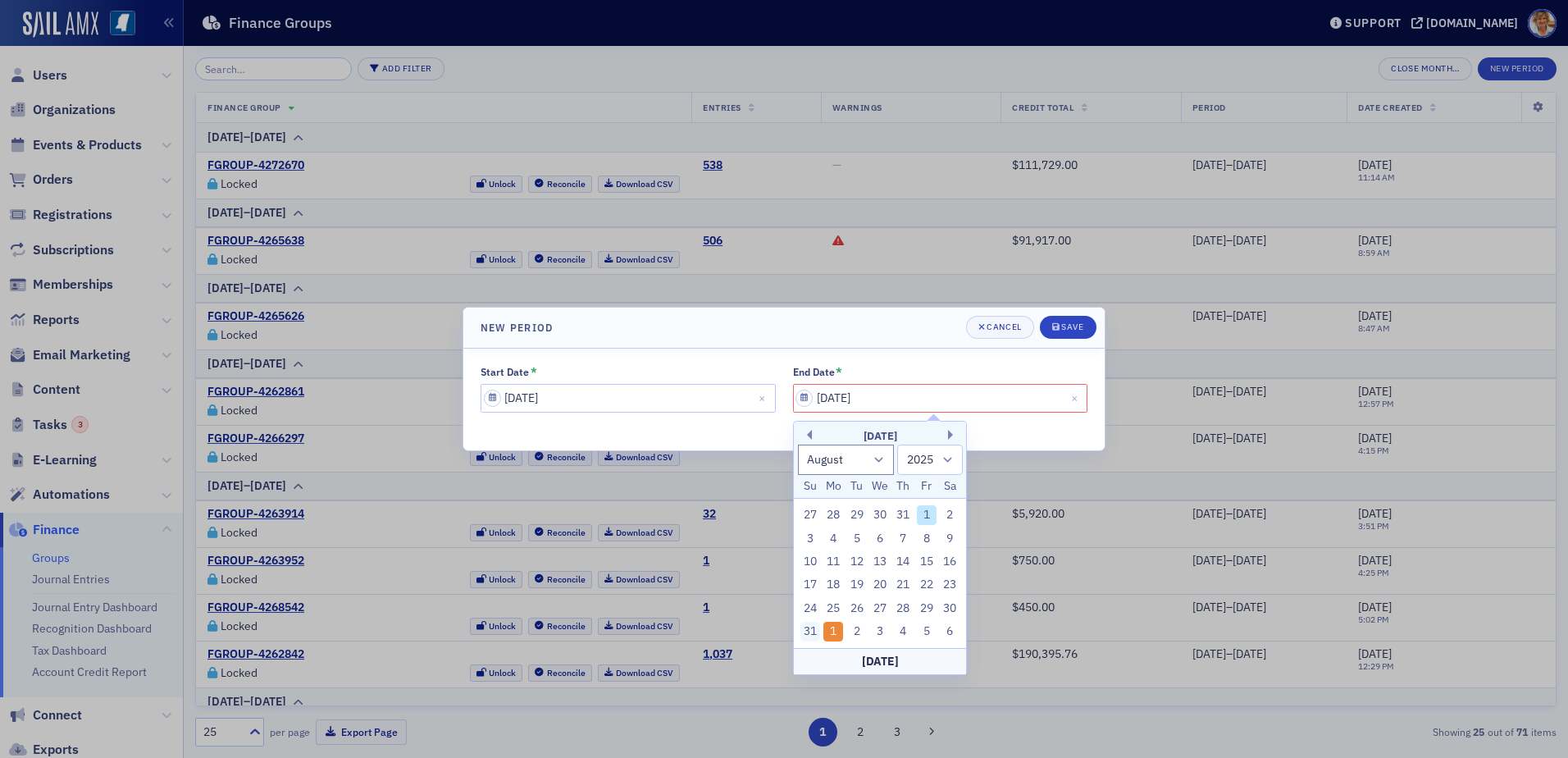
click at [807, 630] on div "31" at bounding box center [811, 631] width 20 height 20
type input "[DATE]"
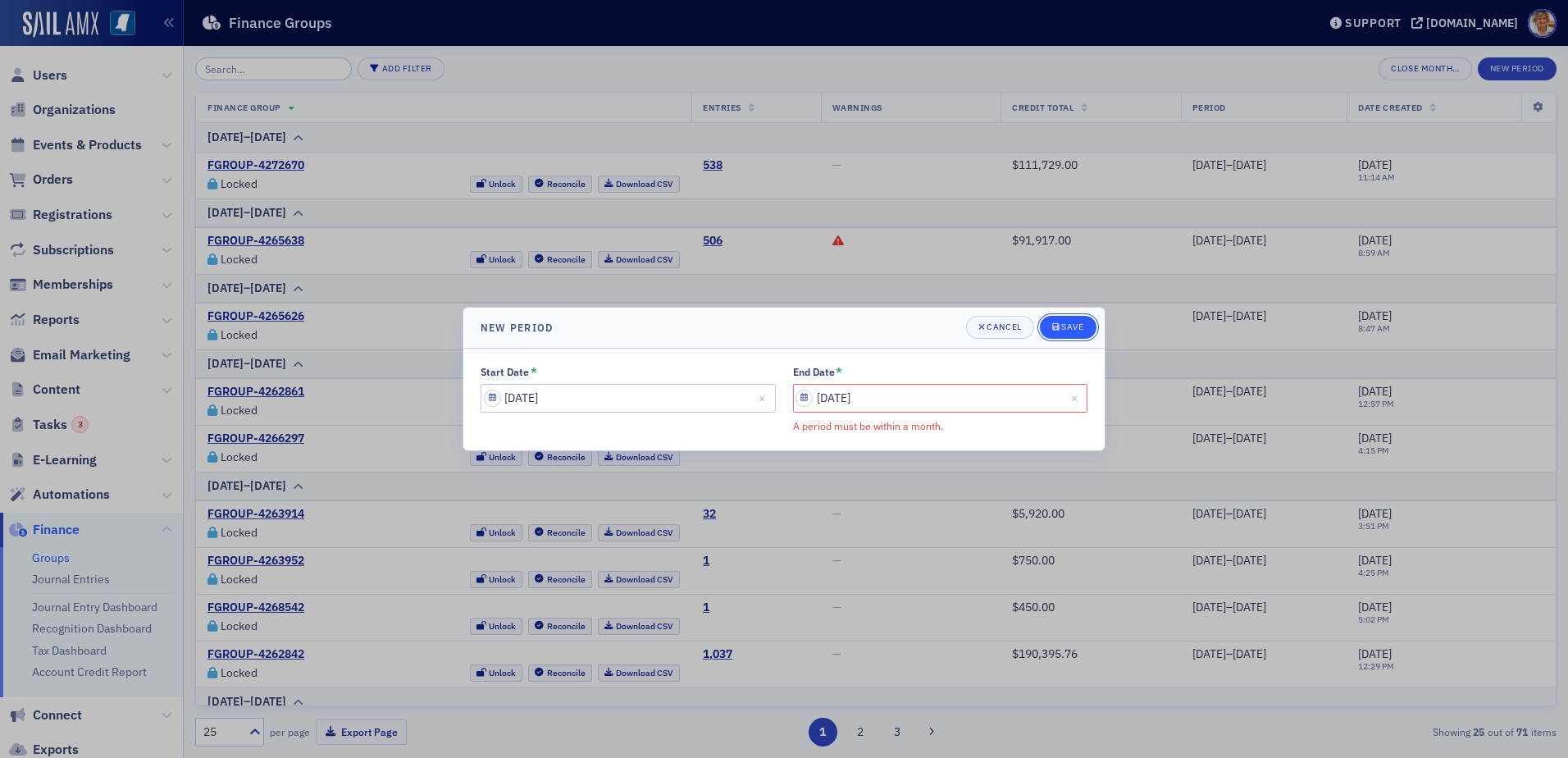
click at [1082, 330] on div "Save" at bounding box center [1072, 327] width 22 height 9
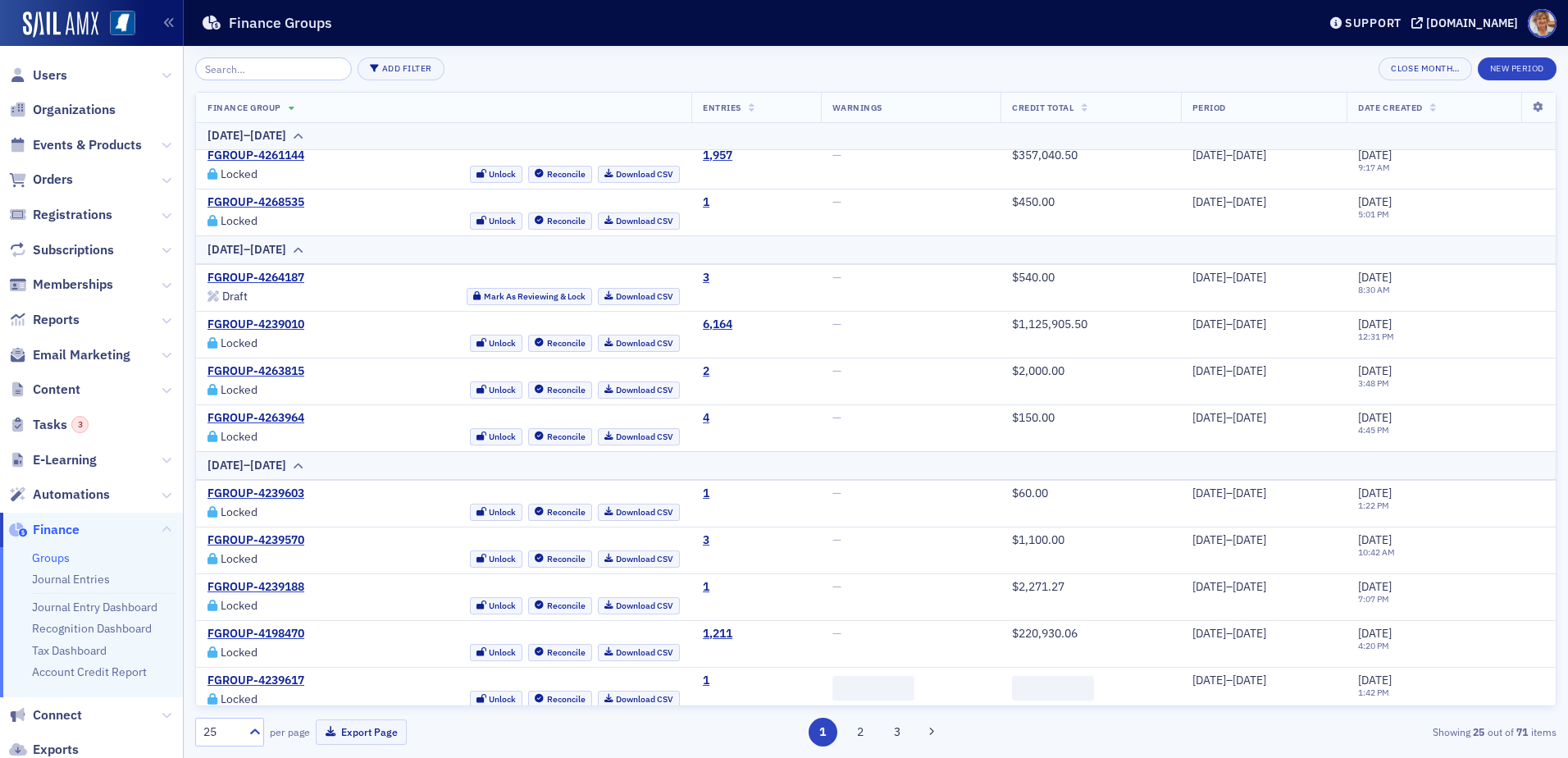
scroll to position [815, 0]
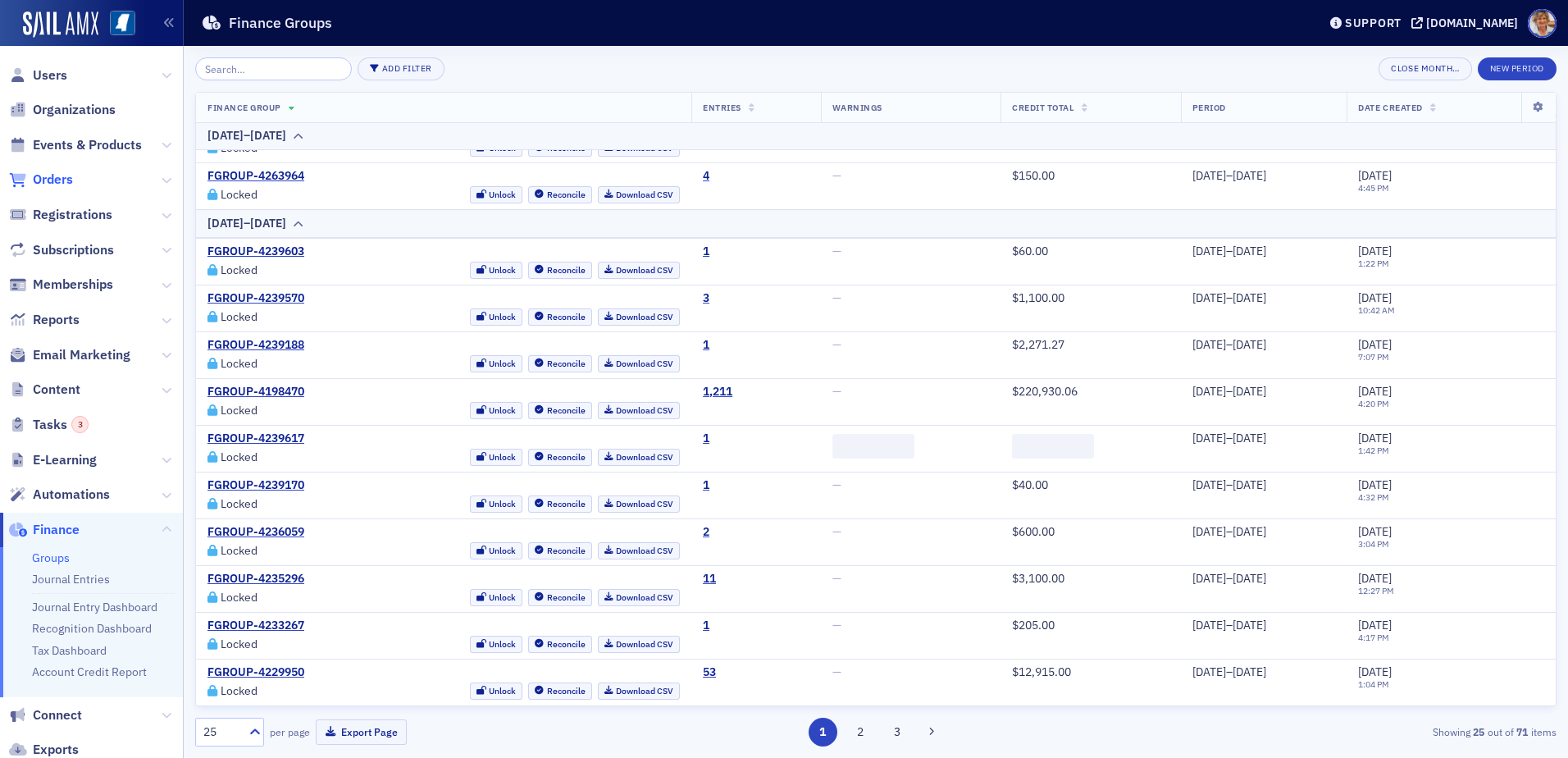
click at [66, 180] on span "Orders" at bounding box center [53, 180] width 40 height 18
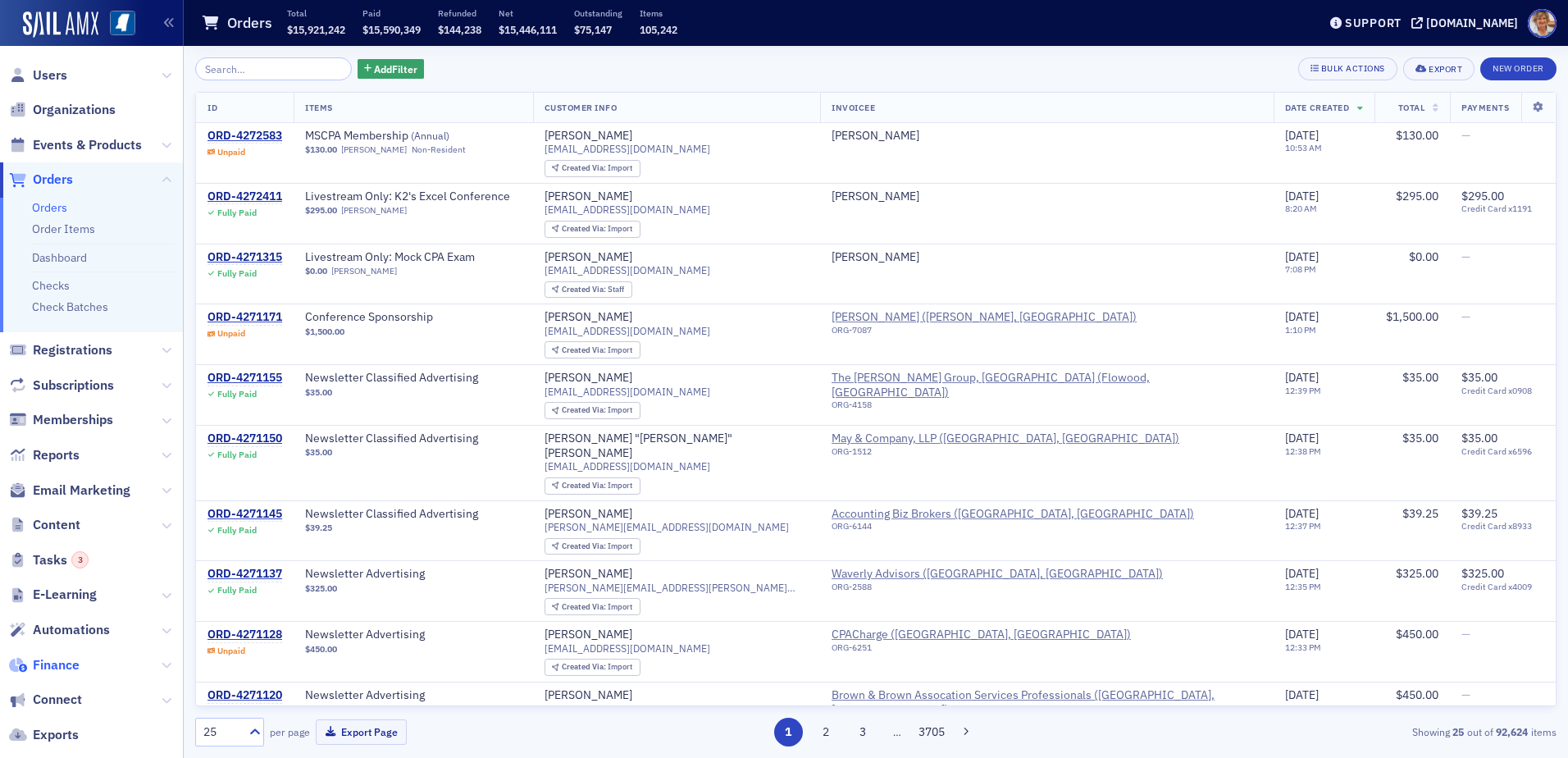
click at [61, 663] on span "Finance" at bounding box center [57, 665] width 47 height 18
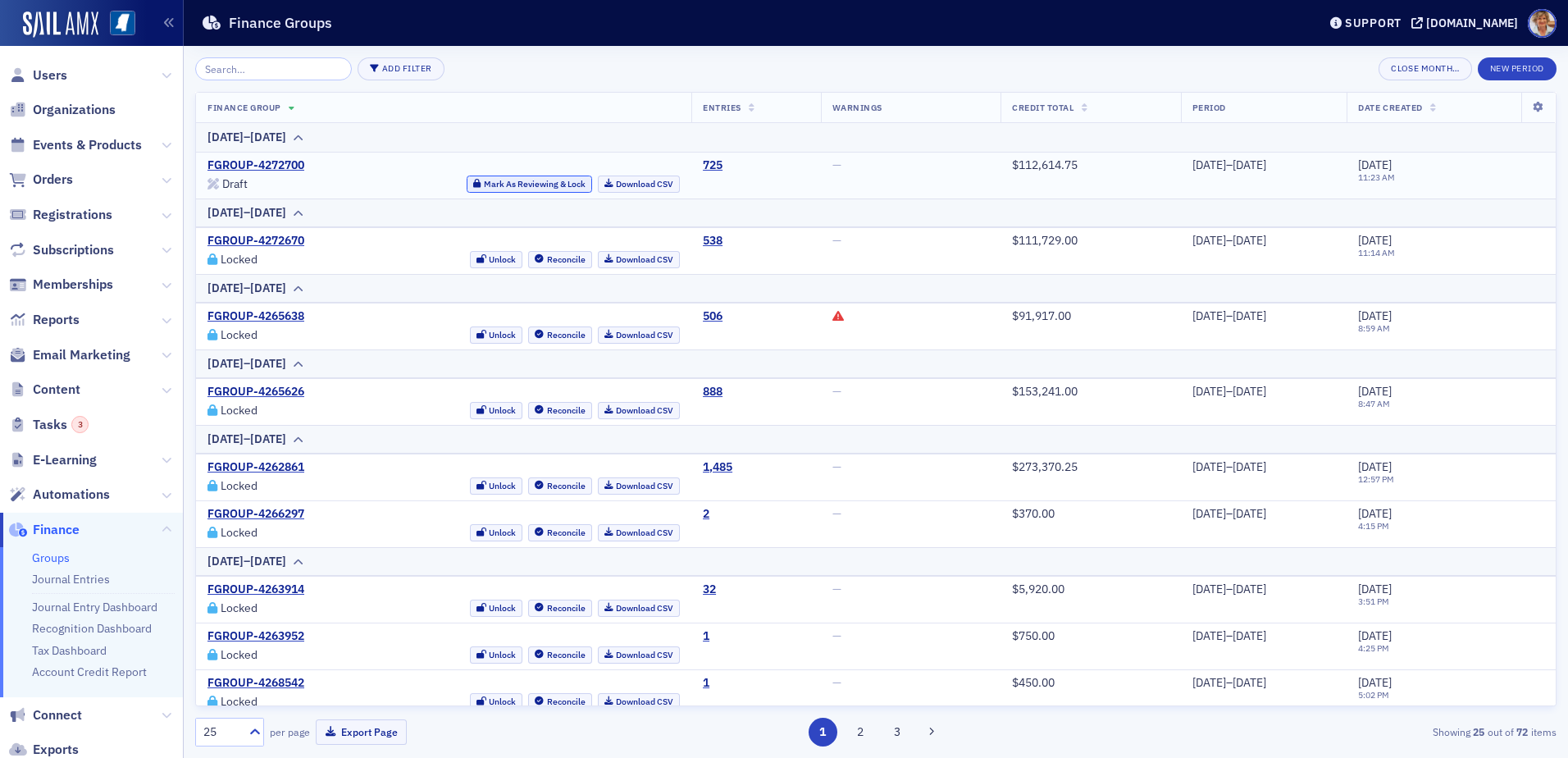
click at [516, 184] on button "Mark As Reviewing & Lock" at bounding box center [529, 183] width 126 height 17
click at [625, 186] on link "Download CSV" at bounding box center [640, 183] width 83 height 17
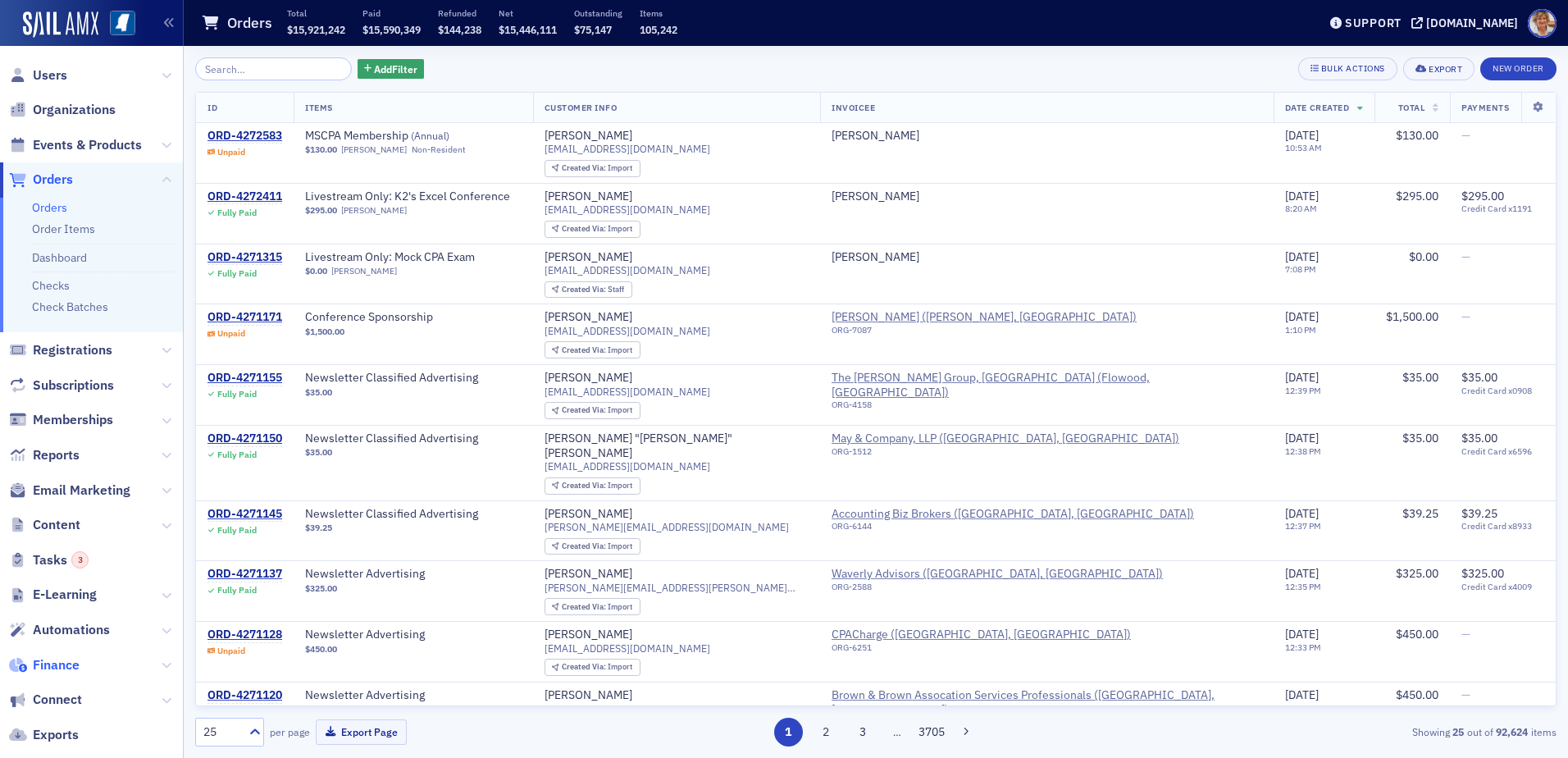
click at [45, 663] on span "Finance" at bounding box center [57, 665] width 47 height 18
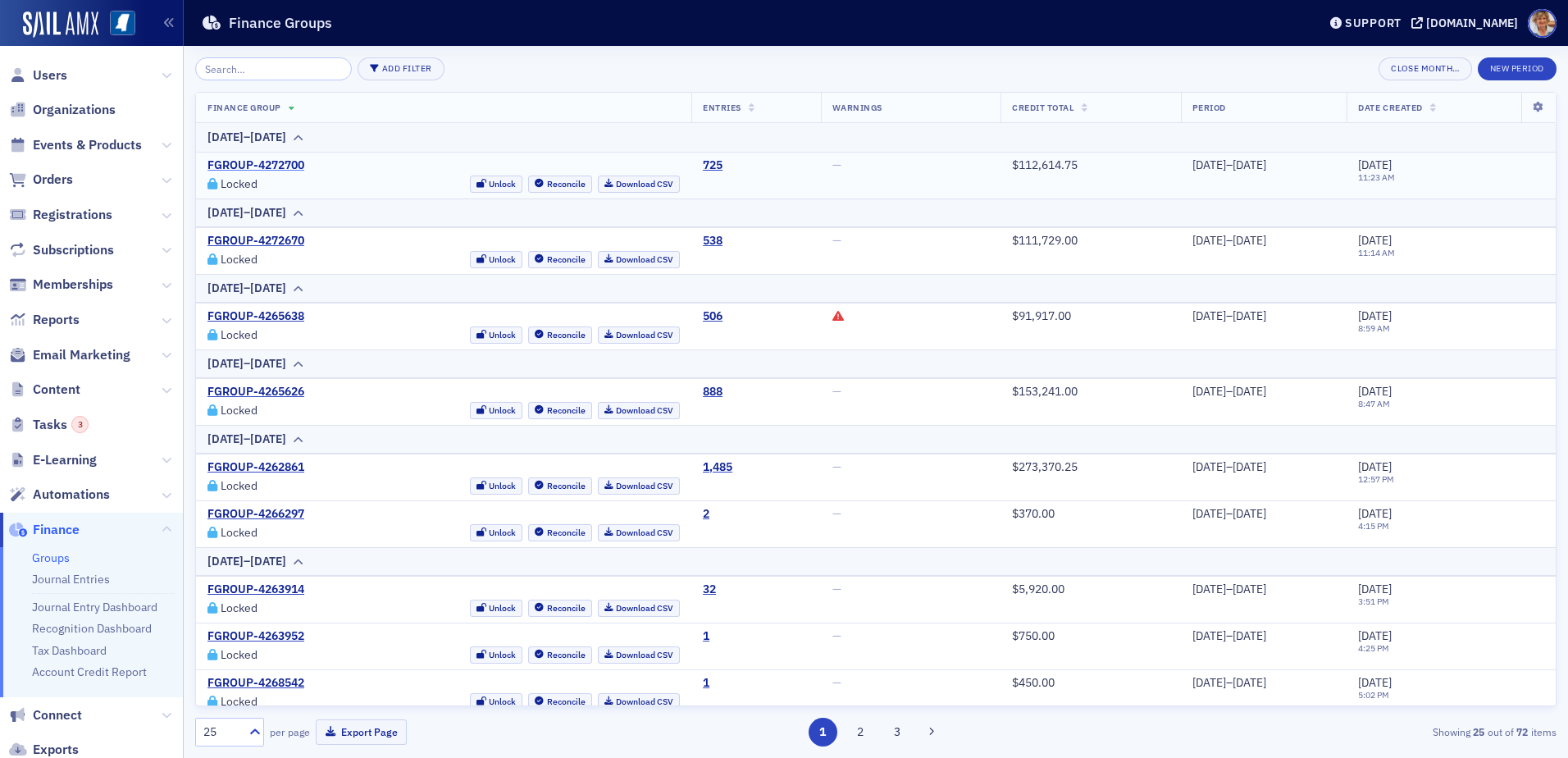
click at [302, 162] on link "FGROUP-4272700" at bounding box center [256, 165] width 97 height 14
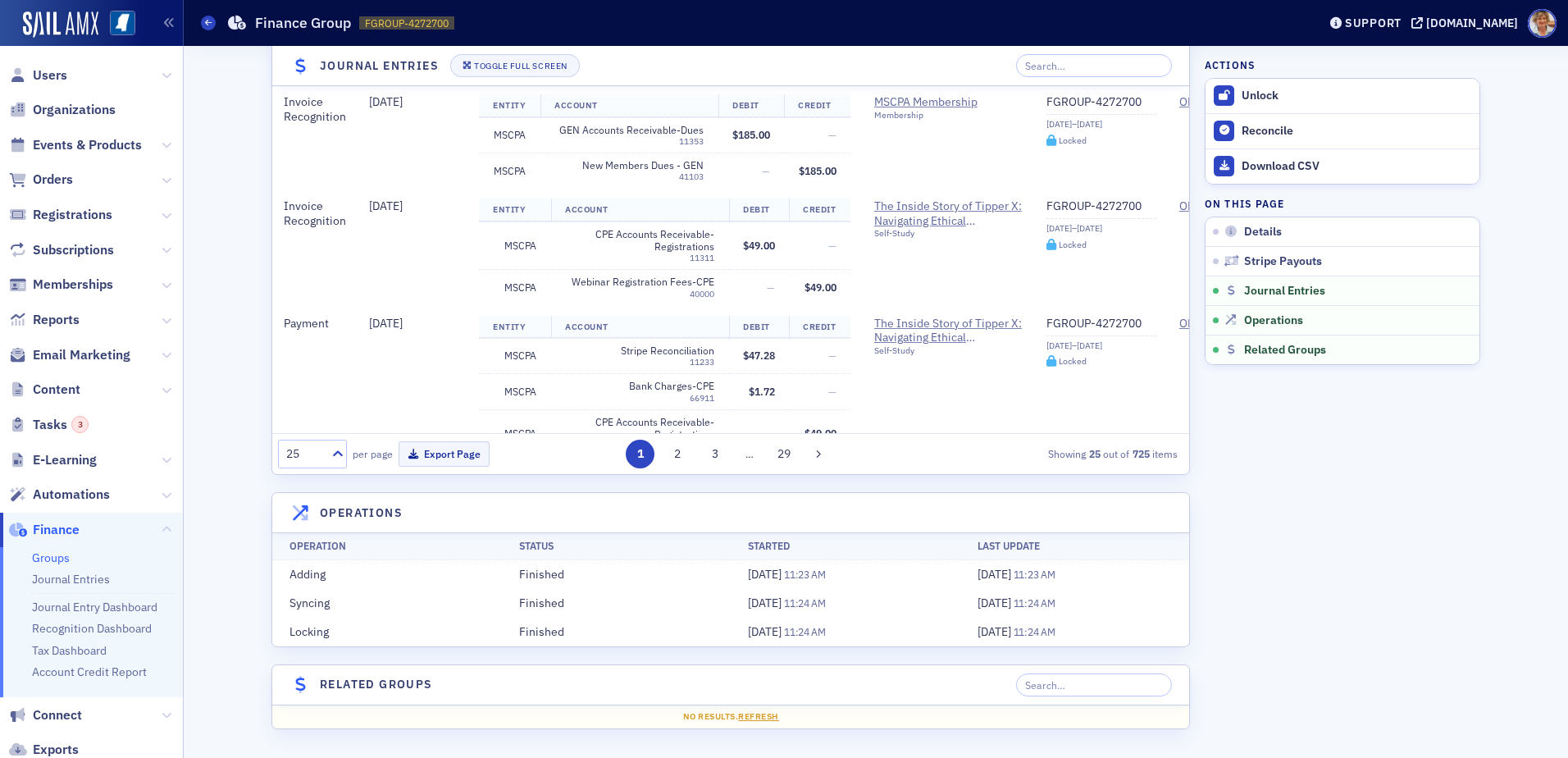
scroll to position [1410, 0]
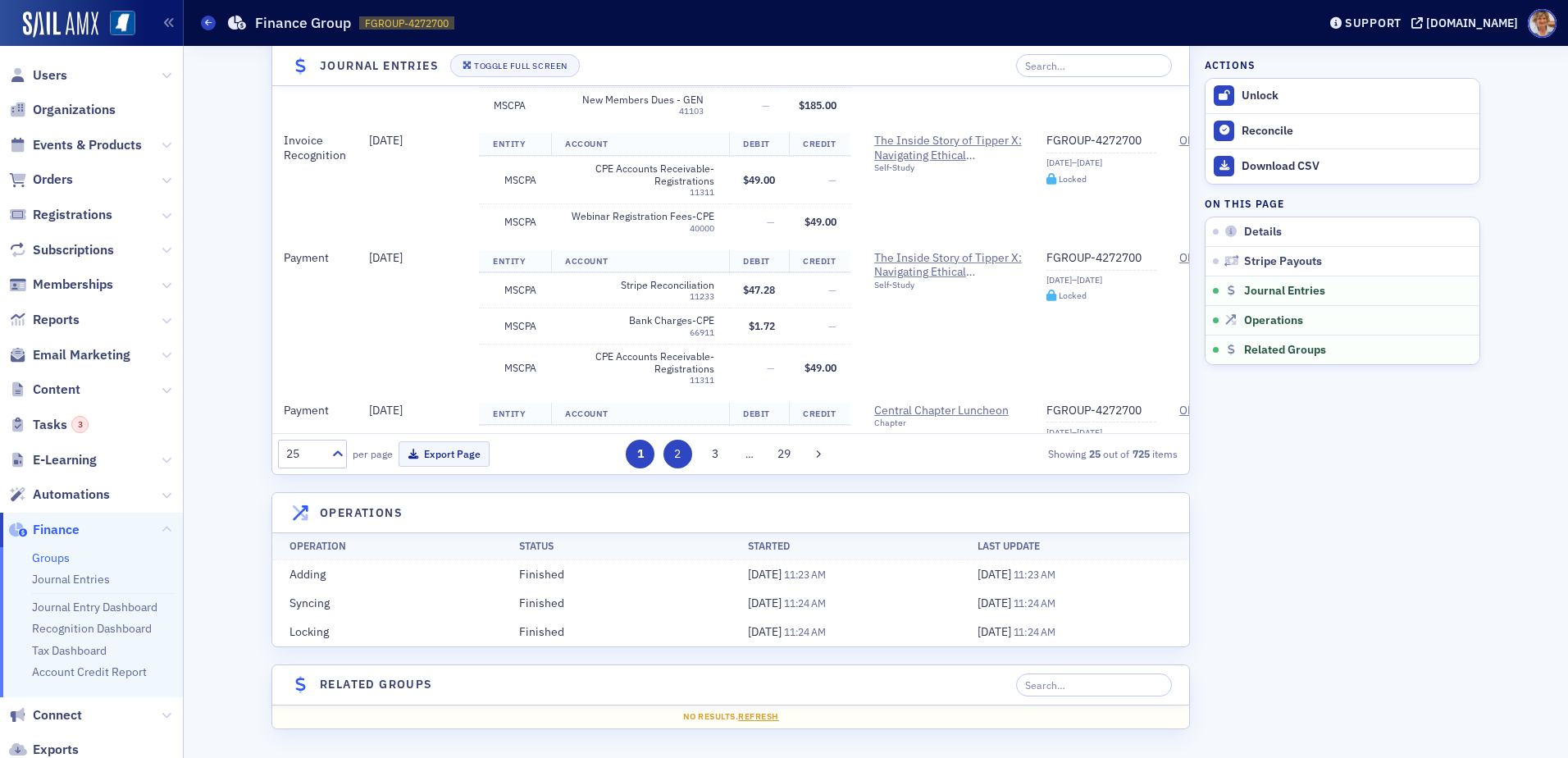
click at [681, 451] on button "2" at bounding box center [678, 454] width 29 height 29
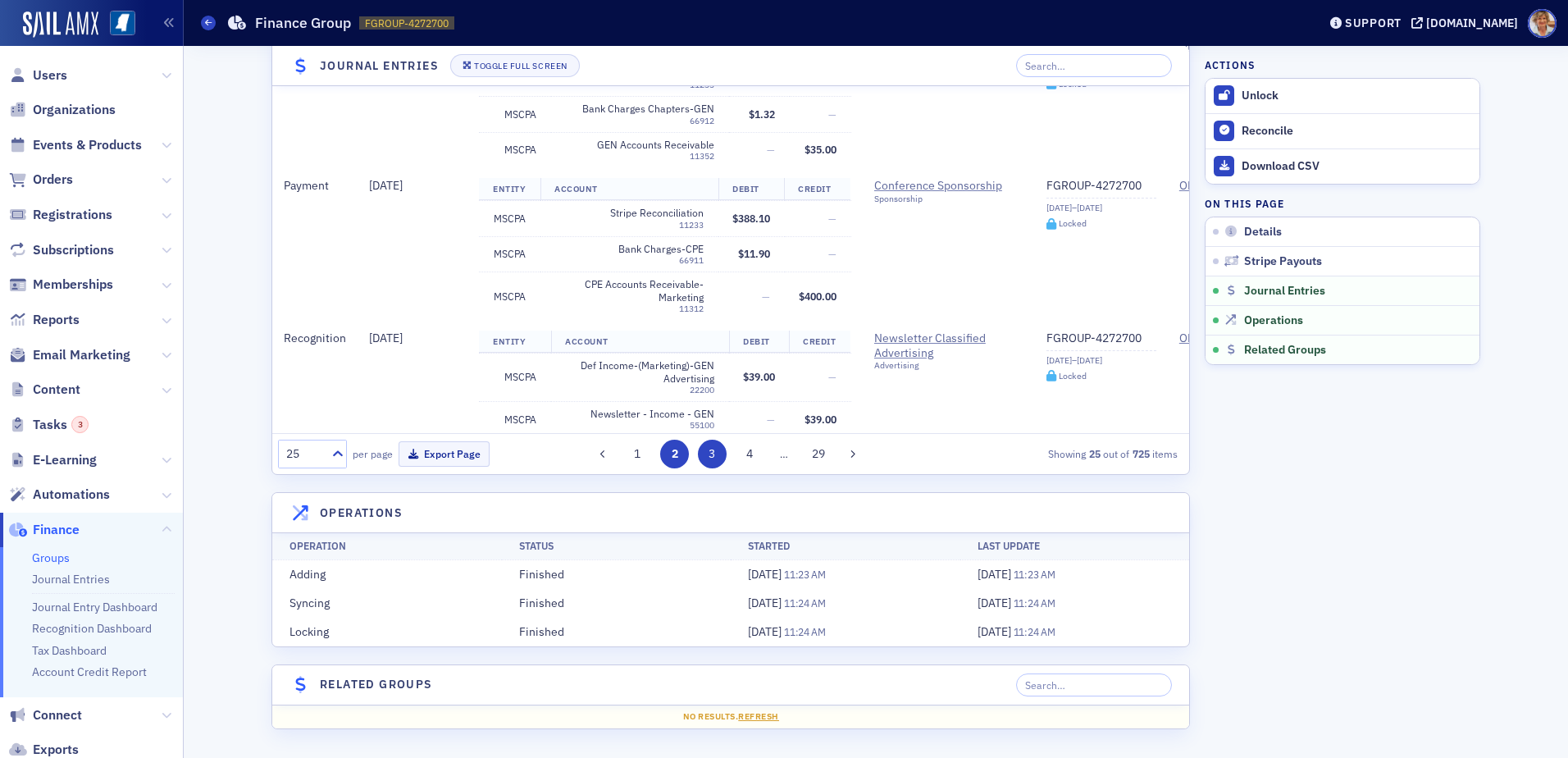
click at [712, 450] on button "3" at bounding box center [713, 454] width 29 height 29
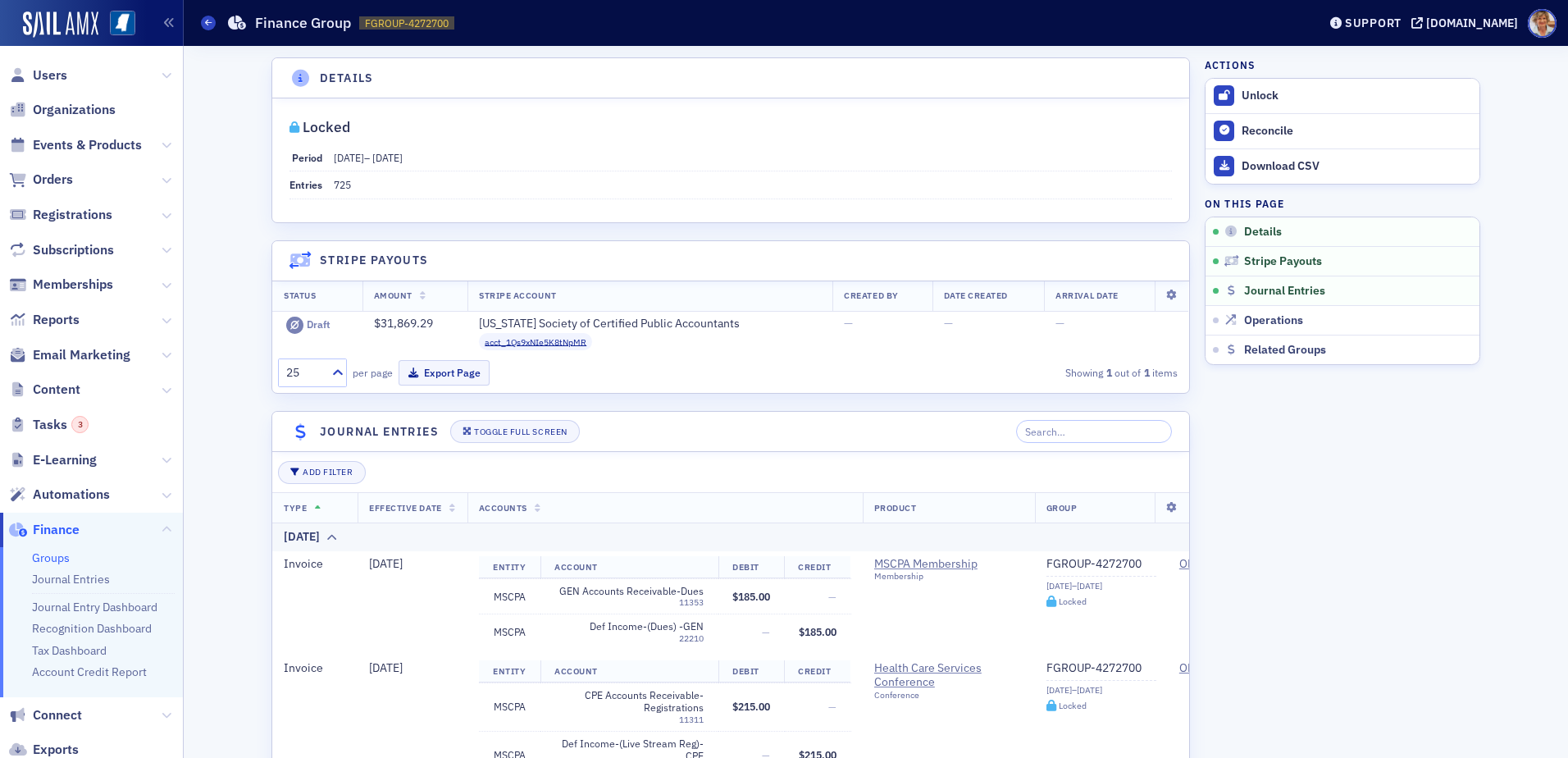
click at [40, 557] on link "Groups" at bounding box center [51, 558] width 38 height 14
